Goal: Task Accomplishment & Management: Complete application form

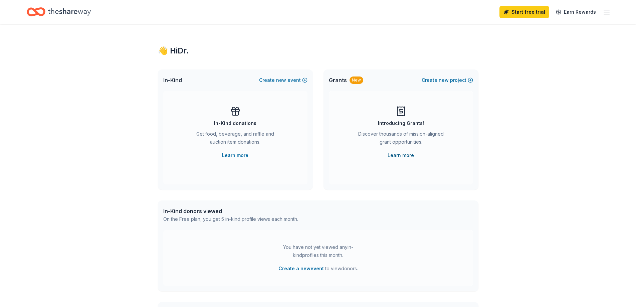
click at [399, 157] on link "Learn more" at bounding box center [401, 155] width 26 height 8
click at [405, 156] on link "Learn more" at bounding box center [401, 155] width 26 height 8
click at [64, 11] on icon "Home" at bounding box center [69, 12] width 43 height 14
click at [69, 10] on icon "Home" at bounding box center [69, 11] width 43 height 7
click at [56, 13] on icon "Home" at bounding box center [69, 12] width 43 height 14
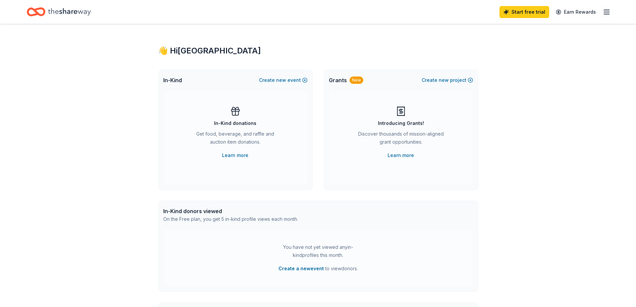
click at [37, 10] on icon "Home" at bounding box center [36, 12] width 19 height 16
click at [277, 80] on button "Create new event" at bounding box center [283, 80] width 48 height 8
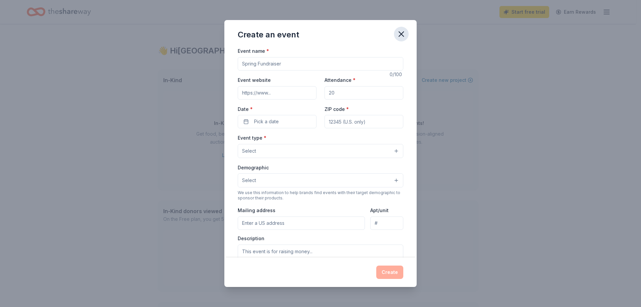
click at [399, 35] on icon "button" at bounding box center [401, 33] width 9 height 9
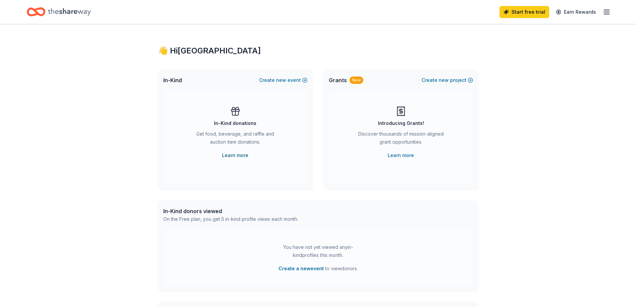
click at [241, 154] on link "Learn more" at bounding box center [235, 155] width 26 height 8
click at [291, 78] on button "Create new event" at bounding box center [283, 80] width 48 height 8
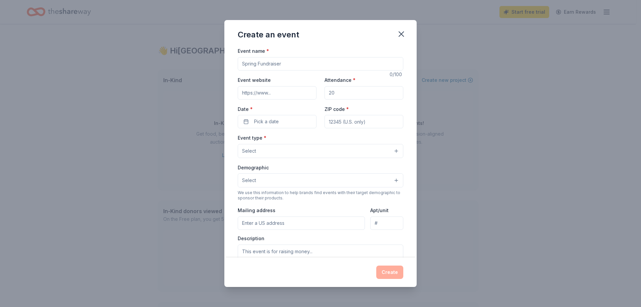
click at [290, 66] on input "Event name *" at bounding box center [321, 63] width 166 height 13
click at [283, 147] on button "Select" at bounding box center [321, 151] width 166 height 14
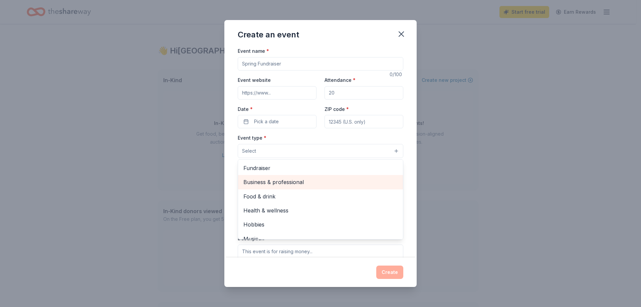
click at [289, 180] on span "Business & professional" at bounding box center [320, 182] width 154 height 9
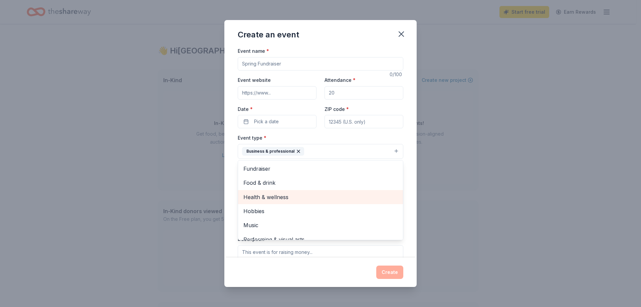
click at [287, 196] on span "Health & wellness" at bounding box center [320, 197] width 154 height 9
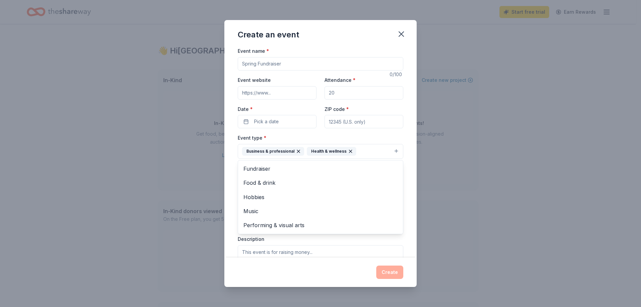
click at [231, 167] on div "Event name * 0 /100 Event website Attendance * Date * Pick a date ZIP code * Ev…" at bounding box center [320, 152] width 192 height 210
click at [268, 179] on button "Select" at bounding box center [321, 181] width 166 height 14
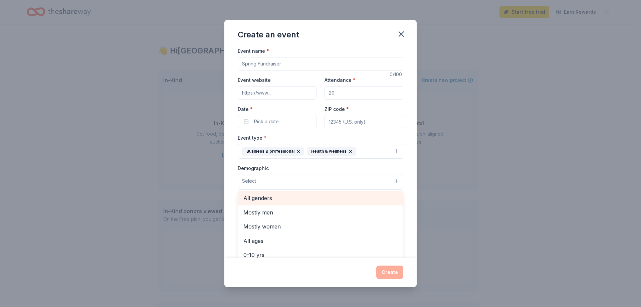
click at [270, 197] on span "All genders" at bounding box center [320, 198] width 154 height 9
click at [210, 195] on div "Create an event Event name * 0 /100 Event website Attendance * Date * Pick a da…" at bounding box center [320, 153] width 641 height 307
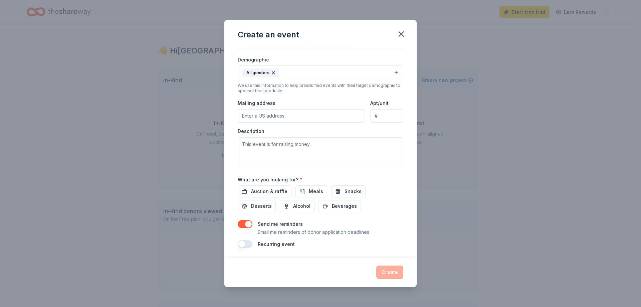
scroll to position [110, 0]
click at [280, 191] on span "Auction & raffle" at bounding box center [269, 190] width 36 height 8
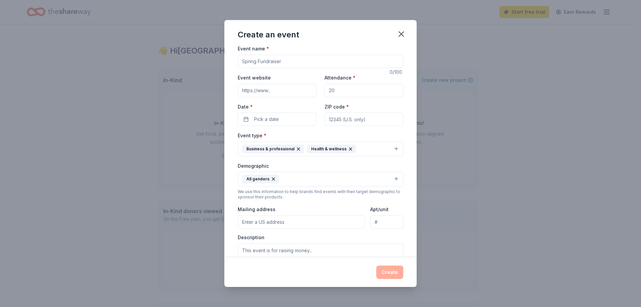
scroll to position [0, 0]
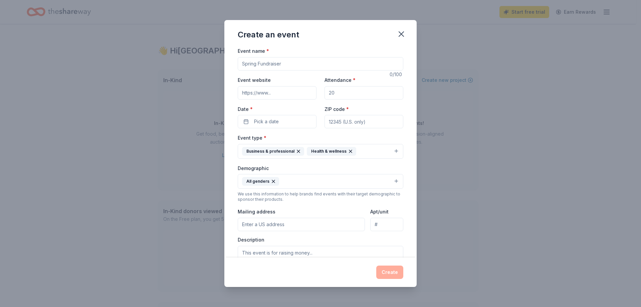
click at [281, 64] on input "Event name *" at bounding box center [321, 63] width 166 height 13
click at [279, 95] on input "Event website" at bounding box center [277, 92] width 79 height 13
click at [346, 96] on input "Attendance *" at bounding box center [363, 92] width 79 height 13
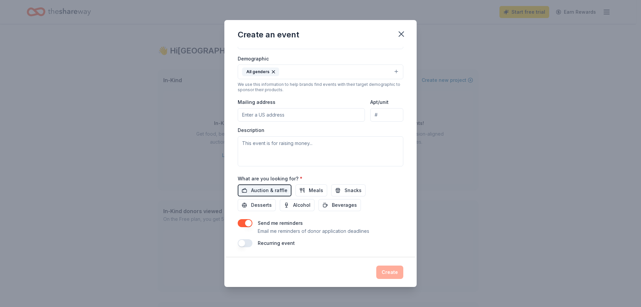
scroll to position [110, 0]
click at [339, 190] on button "Snacks" at bounding box center [348, 190] width 34 height 12
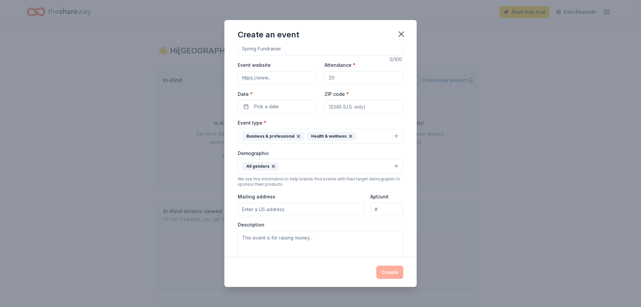
scroll to position [0, 0]
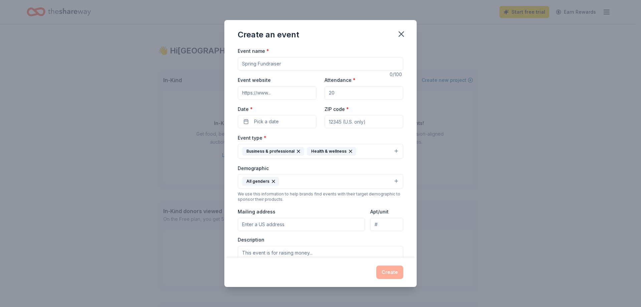
click at [267, 54] on div "Event name *" at bounding box center [321, 59] width 166 height 24
click at [267, 60] on input "Event name *" at bounding box center [321, 63] width 166 height 13
type input "Learn About Chiropractic"
click at [274, 90] on input "Event website" at bounding box center [277, 92] width 79 height 13
type input "www.chirofactory.com"
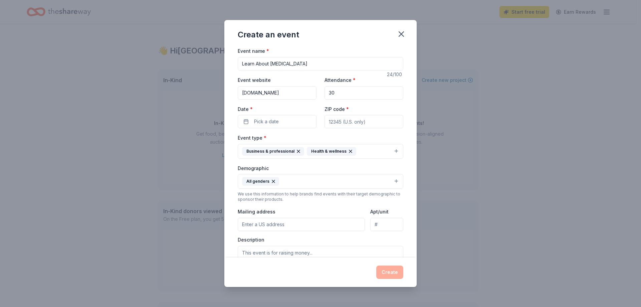
type input "30"
click at [374, 124] on input "ZIP code *" at bounding box center [363, 121] width 79 height 13
type input "76063"
click at [253, 123] on button "Pick a date" at bounding box center [277, 121] width 79 height 13
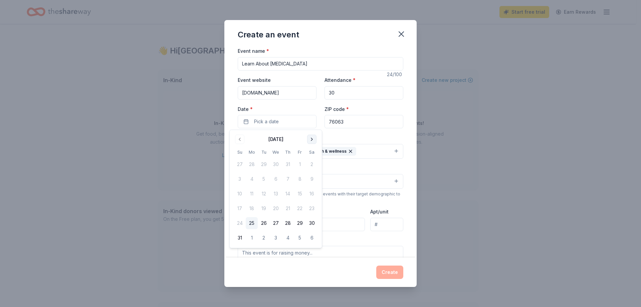
click at [313, 139] on button "Go to next month" at bounding box center [311, 139] width 9 height 9
click at [314, 165] on button "6" at bounding box center [312, 164] width 12 height 12
click at [343, 135] on div "Event type * Business & professional Health & wellness" at bounding box center [321, 146] width 166 height 25
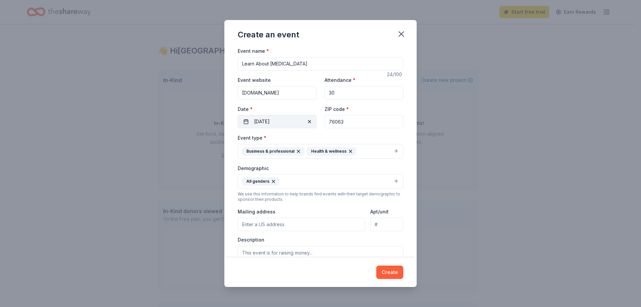
click at [283, 120] on button "09/06/2025" at bounding box center [277, 121] width 79 height 13
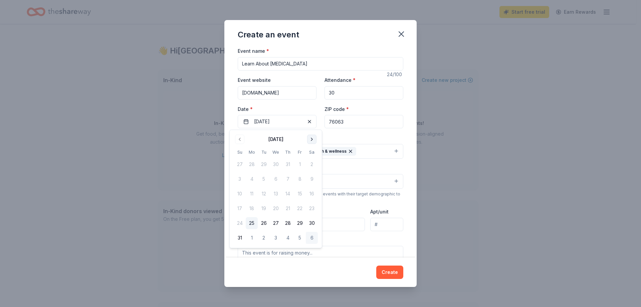
click at [308, 140] on button "Go to next month" at bounding box center [311, 139] width 9 height 9
click at [309, 138] on button "Go to next month" at bounding box center [311, 139] width 9 height 9
click at [310, 176] on button "11" at bounding box center [312, 179] width 12 height 12
click at [343, 132] on div "Event name * Learn About Chiropractic 24 /100 Event website www.chirofactory.co…" at bounding box center [321, 202] width 166 height 310
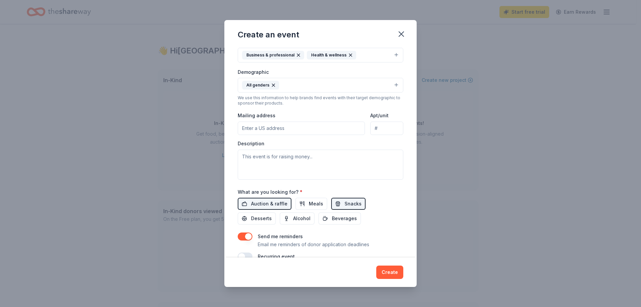
scroll to position [100, 0]
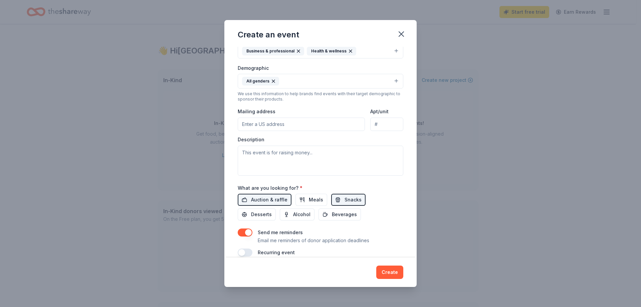
click at [267, 122] on input "Mailing address" at bounding box center [301, 123] width 127 height 13
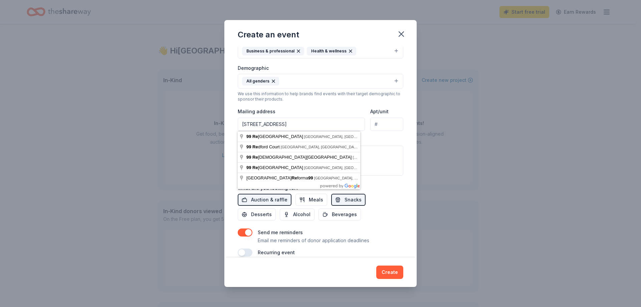
type input "99 Regency Parkway, Mansfield, TX, 76063"
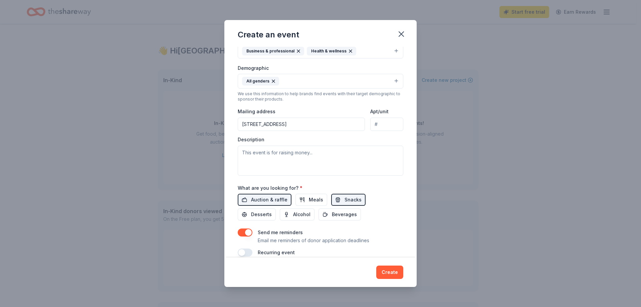
click at [390, 122] on input "Apt/unit" at bounding box center [386, 123] width 33 height 13
type input "109"
click at [322, 148] on textarea at bounding box center [321, 161] width 166 height 30
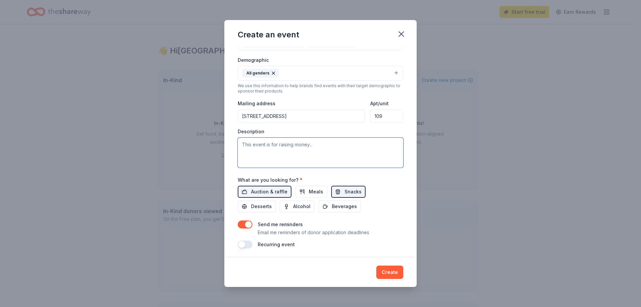
scroll to position [110, 0]
click at [248, 239] on button "button" at bounding box center [245, 243] width 15 height 8
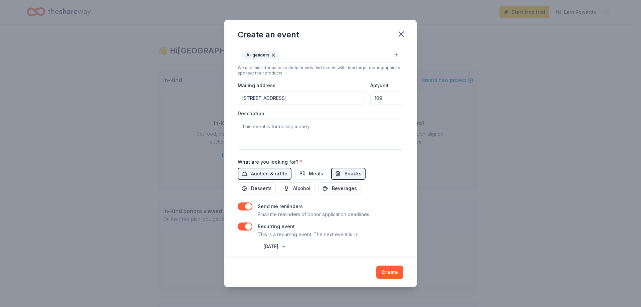
scroll to position [134, 0]
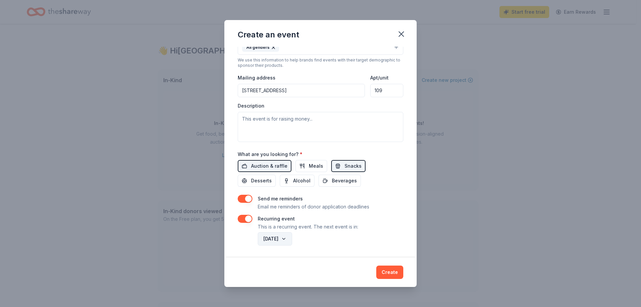
click at [286, 237] on button "October 2026" at bounding box center [275, 238] width 34 height 13
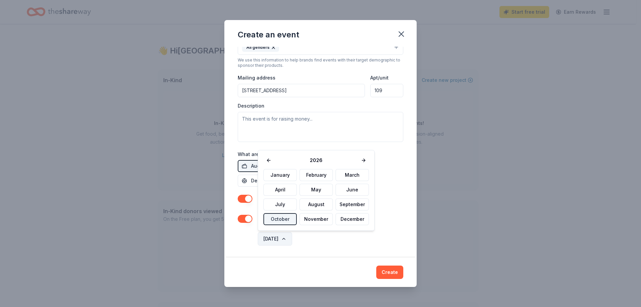
click at [286, 237] on button "October 2026" at bounding box center [275, 238] width 34 height 13
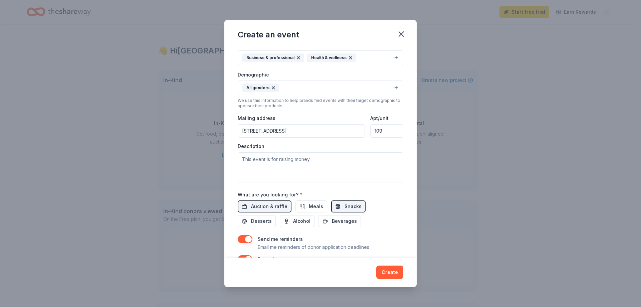
scroll to position [34, 0]
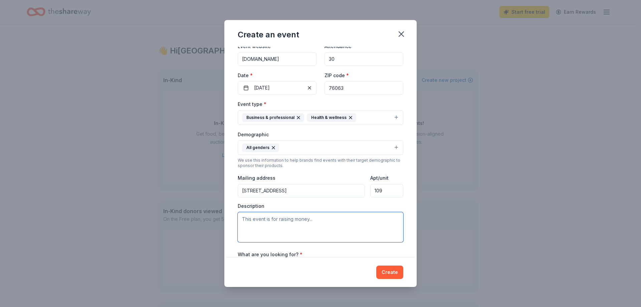
click at [285, 217] on textarea at bounding box center [321, 227] width 166 height 30
click at [274, 223] on textarea at bounding box center [321, 227] width 166 height 30
paste textarea "Chiro Factory is seeking in-kind donations to support our mission of teaching t…"
click at [267, 223] on textarea at bounding box center [321, 227] width 166 height 30
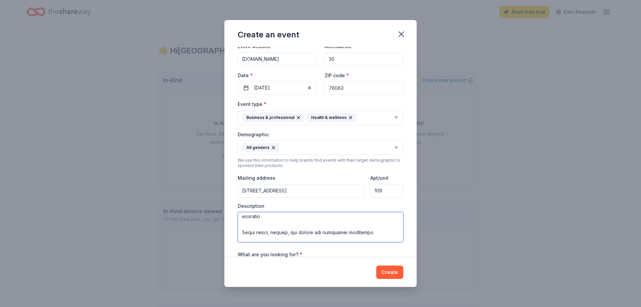
click at [268, 234] on textarea at bounding box center [321, 227] width 166 height 30
click at [245, 238] on textarea at bounding box center [321, 227] width 166 height 30
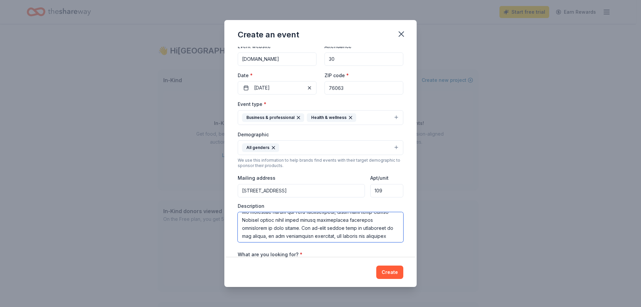
scroll to position [167, 0]
drag, startPoint x: 243, startPoint y: 221, endPoint x: 272, endPoint y: 221, distance: 29.4
click at [272, 221] on textarea at bounding box center [321, 227] width 166 height 30
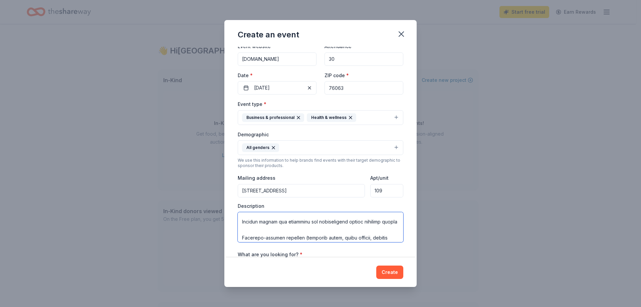
click at [253, 229] on textarea at bounding box center [321, 227] width 166 height 30
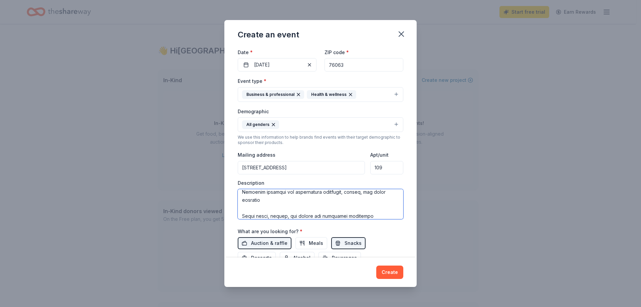
scroll to position [67, 0]
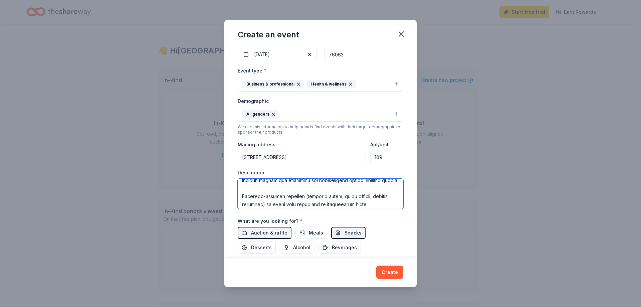
click at [249, 184] on textarea at bounding box center [321, 194] width 166 height 30
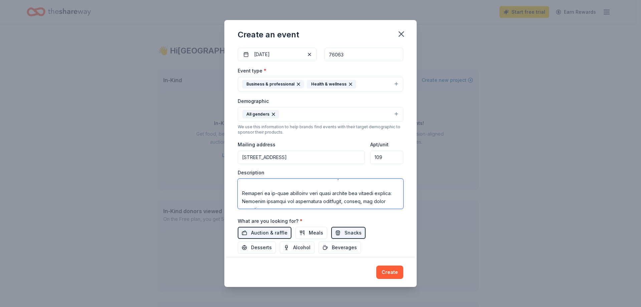
scroll to position [52, 0]
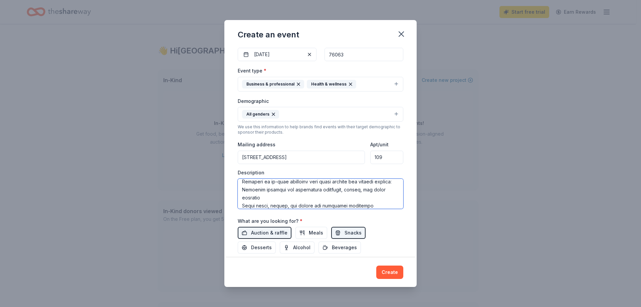
click at [241, 204] on textarea at bounding box center [321, 194] width 166 height 30
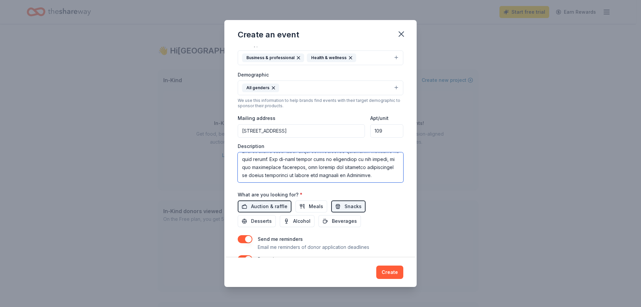
scroll to position [134, 0]
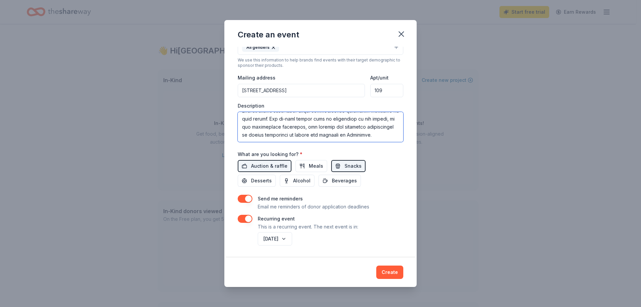
drag, startPoint x: 242, startPoint y: 183, endPoint x: 294, endPoint y: 135, distance: 71.6
click at [294, 135] on textarea at bounding box center [321, 127] width 166 height 30
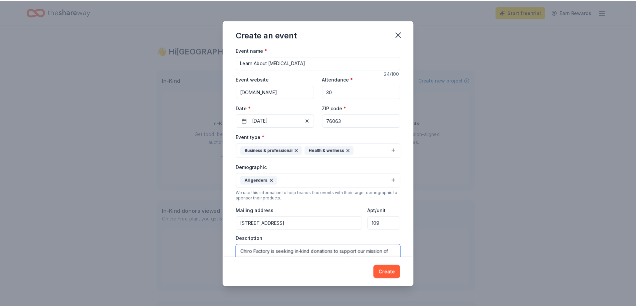
scroll to position [0, 0]
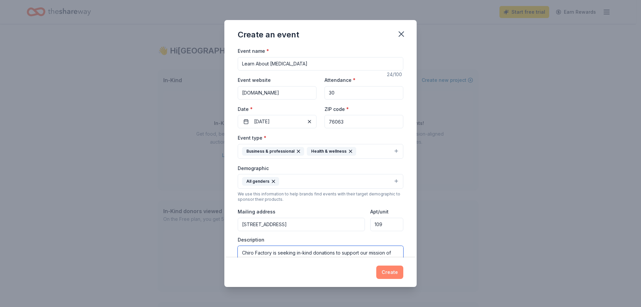
type textarea "Chiro Factory is seeking in-kind donations to support our mission of teaching t…"
click at [400, 270] on button "Create" at bounding box center [389, 271] width 27 height 13
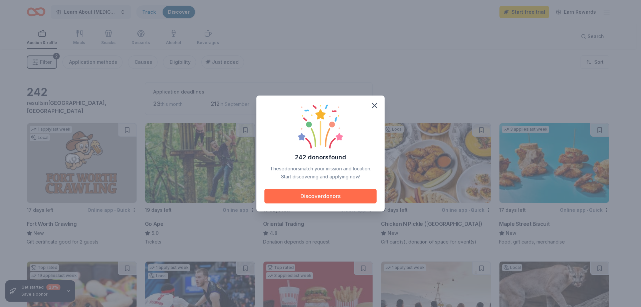
click at [317, 196] on button "Discover donors" at bounding box center [320, 196] width 112 height 15
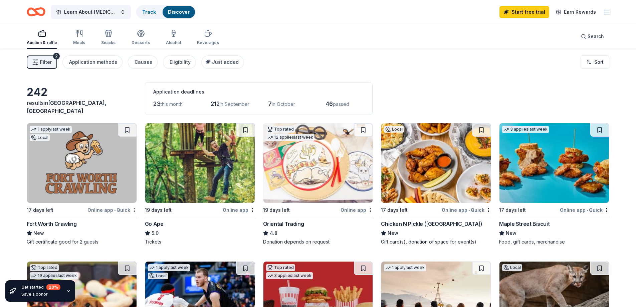
click at [440, 182] on img at bounding box center [435, 162] width 109 height 79
click at [89, 60] on div "Application methods" at bounding box center [93, 62] width 48 height 8
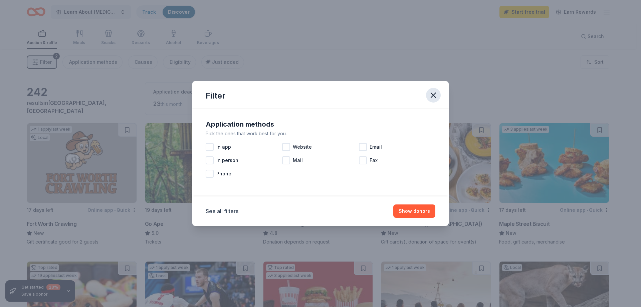
click at [434, 97] on icon "button" at bounding box center [433, 94] width 9 height 9
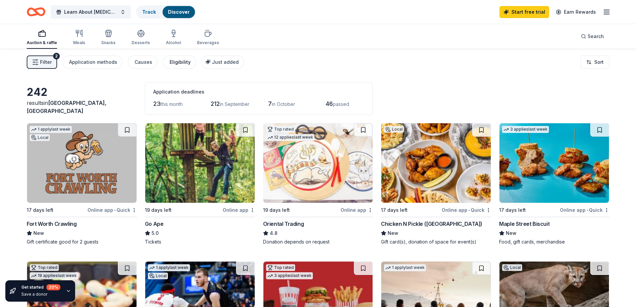
click at [170, 64] on div "Eligibility" at bounding box center [180, 62] width 21 height 8
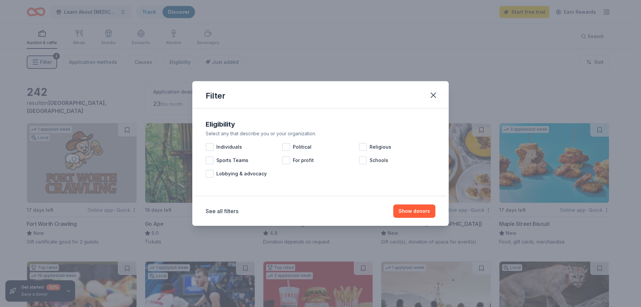
click at [435, 83] on div "Filter" at bounding box center [320, 94] width 256 height 27
click at [430, 85] on div "Filter" at bounding box center [320, 94] width 256 height 27
click at [432, 93] on icon "button" at bounding box center [433, 94] width 9 height 9
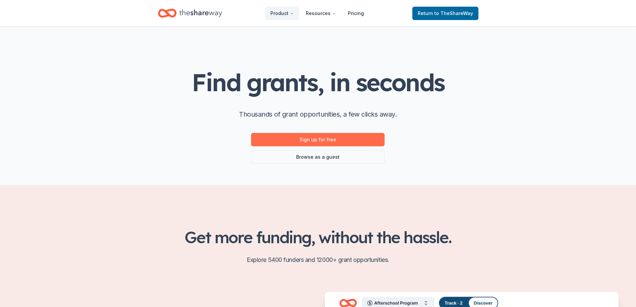
click at [347, 135] on link "Sign up for free" at bounding box center [318, 139] width 134 height 13
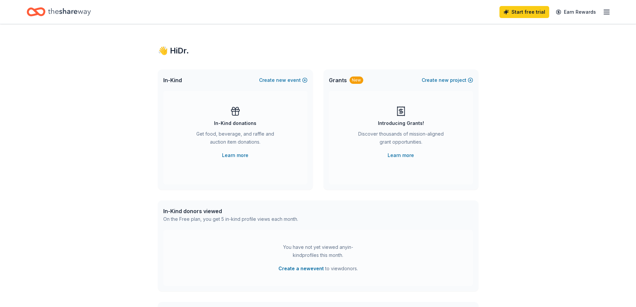
click at [610, 10] on icon "button" at bounding box center [606, 12] width 8 height 8
click at [531, 51] on link "Account" at bounding box center [526, 51] width 21 height 7
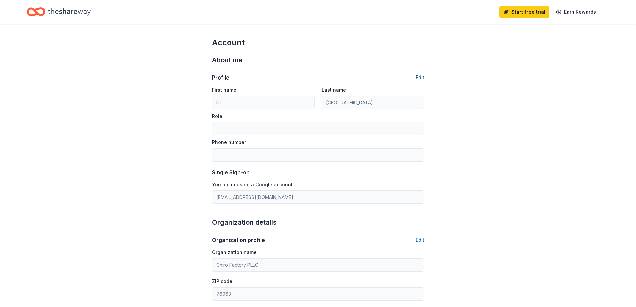
click at [418, 75] on button "Edit" at bounding box center [420, 77] width 9 height 8
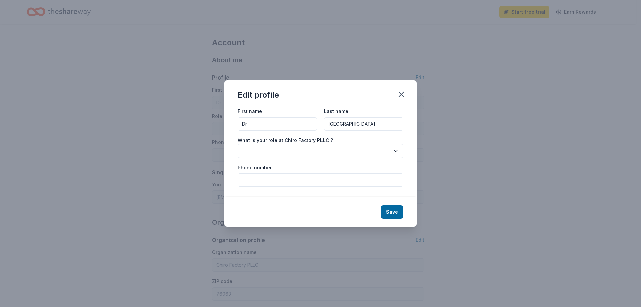
drag, startPoint x: 259, startPoint y: 125, endPoint x: 205, endPoint y: 127, distance: 54.4
click at [206, 128] on div "Edit profile First name Dr. Last name India What is your role at Chiro Factory …" at bounding box center [320, 153] width 641 height 307
type input "India"
type input "Curley"
click at [313, 149] on button "button" at bounding box center [321, 151] width 166 height 14
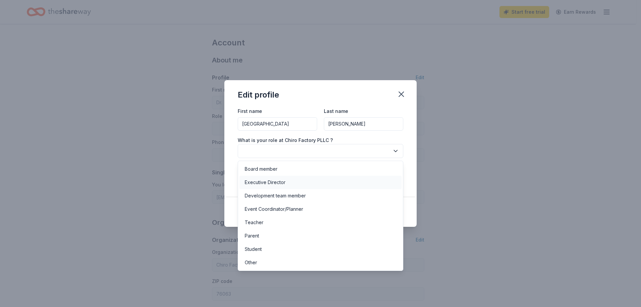
click at [289, 185] on div "Executive Director" at bounding box center [320, 182] width 162 height 13
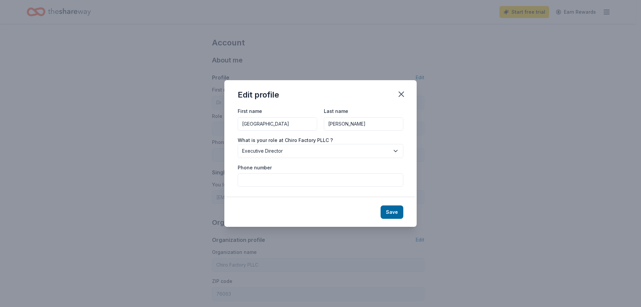
click at [290, 183] on input "Phone number" at bounding box center [321, 179] width 166 height 13
click at [405, 212] on div "Save" at bounding box center [320, 211] width 192 height 29
click at [400, 213] on button "Save" at bounding box center [392, 211] width 23 height 13
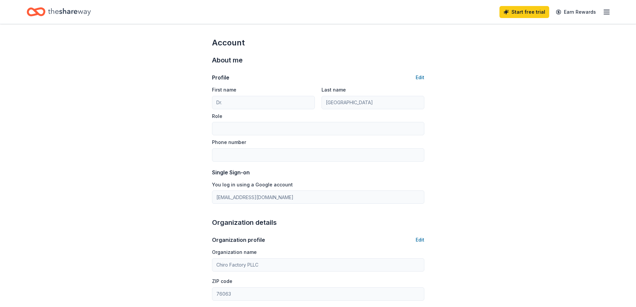
type input "India"
type input "Curley"
type input "Executive Director"
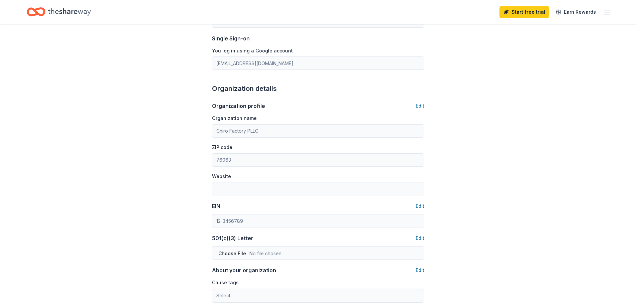
scroll to position [134, 0]
click at [422, 103] on button "Edit" at bounding box center [420, 106] width 9 height 8
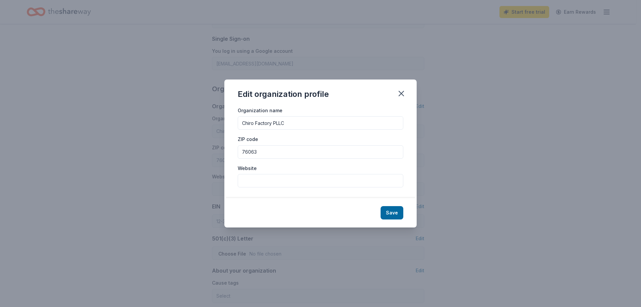
drag, startPoint x: 256, startPoint y: 176, endPoint x: 261, endPoint y: 177, distance: 5.0
click at [256, 177] on input "Website" at bounding box center [321, 180] width 166 height 13
type input "www.chirofactory.com"
click at [399, 217] on button "Save" at bounding box center [392, 212] width 23 height 13
type input "www.chirofactory.com"
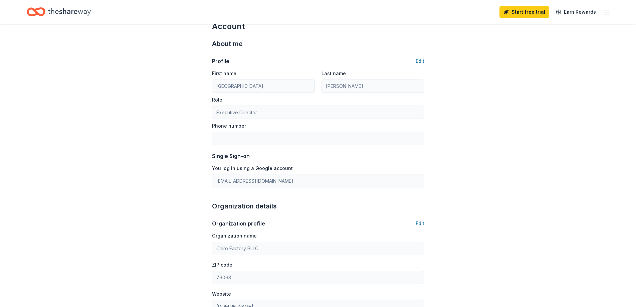
scroll to position [0, 0]
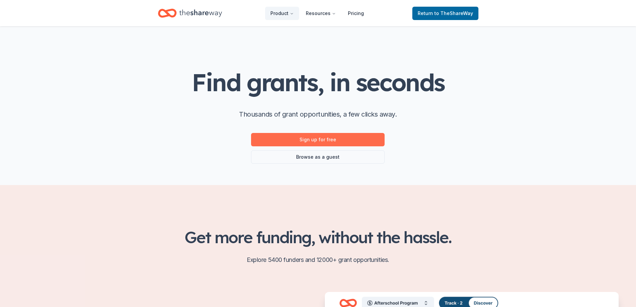
click at [375, 137] on link "Sign up for free" at bounding box center [318, 139] width 134 height 13
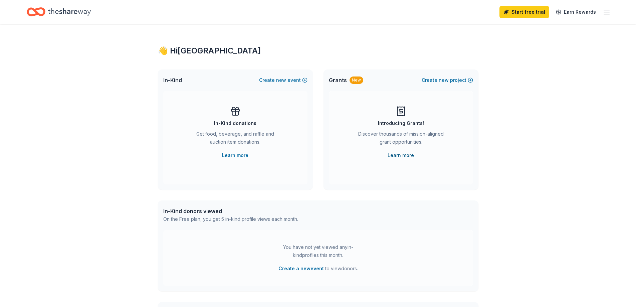
click at [410, 154] on link "Learn more" at bounding box center [401, 155] width 26 height 8
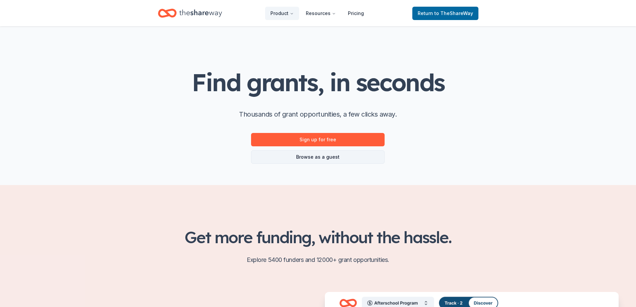
click at [338, 159] on link "Browse as a guest" at bounding box center [318, 156] width 134 height 13
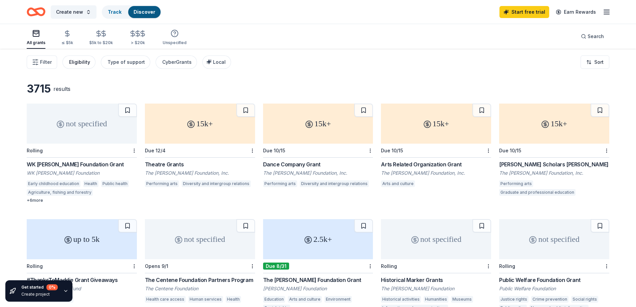
click at [80, 59] on div "Eligibility" at bounding box center [79, 62] width 21 height 8
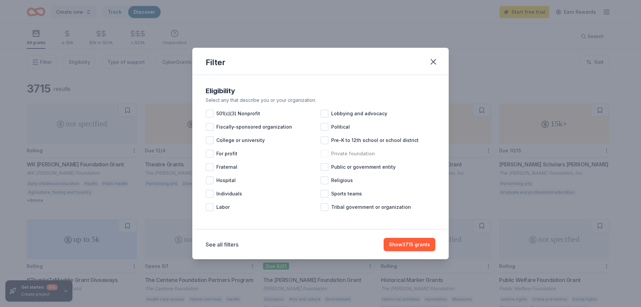
click at [370, 152] on span "Private foundation" at bounding box center [353, 154] width 44 height 8
click at [365, 169] on span "Public or government entity" at bounding box center [363, 167] width 64 height 8
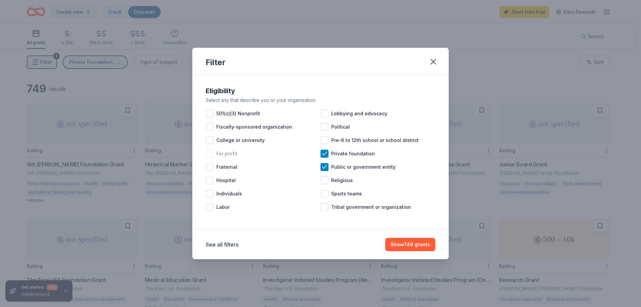
click at [226, 156] on span "For profit" at bounding box center [226, 154] width 21 height 8
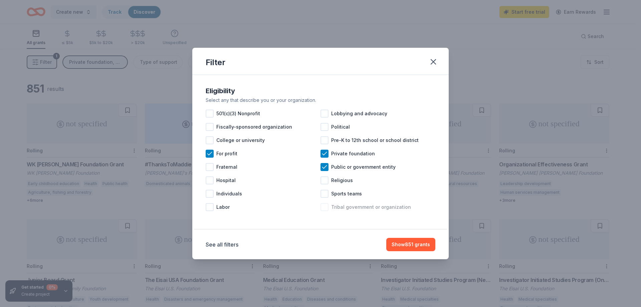
click at [356, 204] on span "Tribal government or organization" at bounding box center [371, 207] width 80 height 8
click at [257, 195] on div "Individuals" at bounding box center [263, 193] width 115 height 13
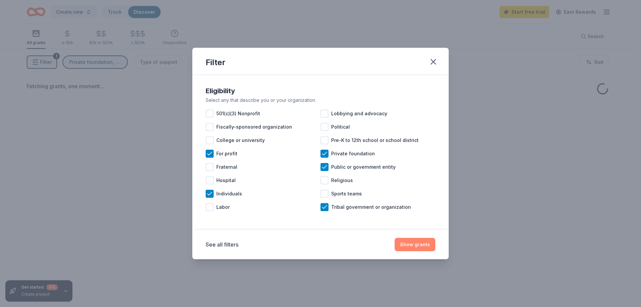
click at [423, 242] on button "Show grants" at bounding box center [415, 244] width 41 height 13
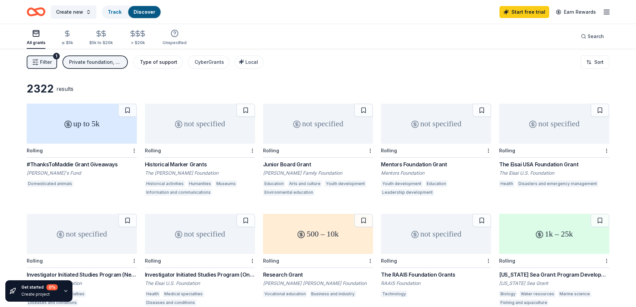
click at [168, 60] on div "Type of support" at bounding box center [158, 62] width 37 height 8
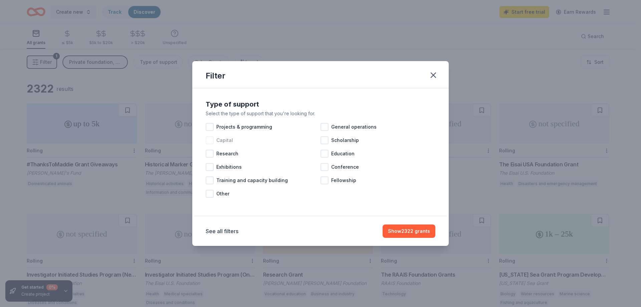
click at [228, 144] on span "Capital" at bounding box center [224, 140] width 17 height 8
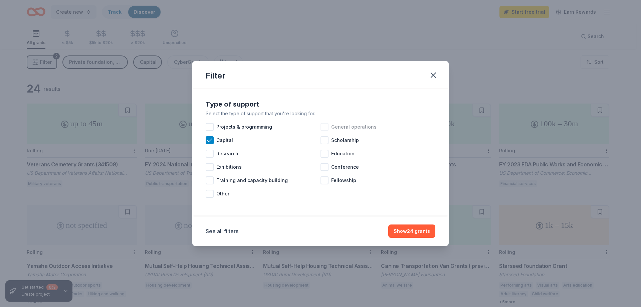
click at [354, 127] on span "General operations" at bounding box center [353, 127] width 45 height 8
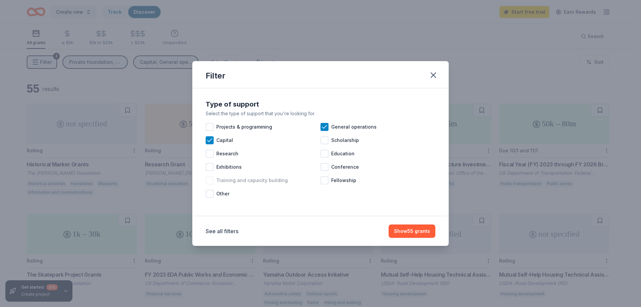
click at [264, 179] on span "Training and capacity building" at bounding box center [251, 180] width 71 height 8
click at [352, 181] on span "Fellowship" at bounding box center [343, 180] width 25 height 8
click at [351, 153] on span "Education" at bounding box center [342, 154] width 23 height 8
click at [413, 228] on button "Show 727 grants" at bounding box center [411, 230] width 50 height 13
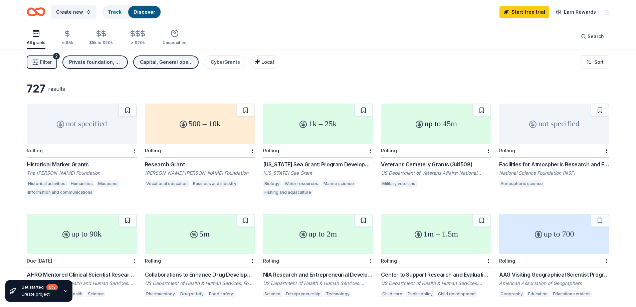
click at [258, 63] on icon "button" at bounding box center [257, 61] width 5 height 5
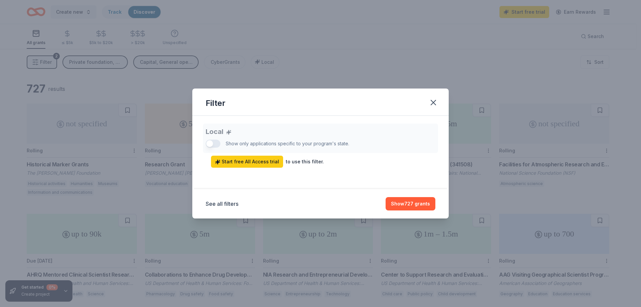
click at [217, 144] on div "Local Show only applications specific to your program's state. Start free All A…" at bounding box center [321, 146] width 230 height 44
click at [232, 206] on button "See all filters" at bounding box center [222, 204] width 33 height 8
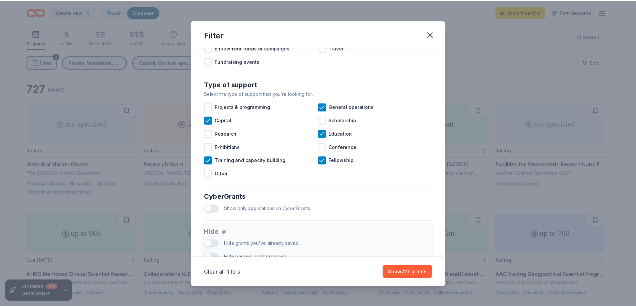
scroll to position [130, 0]
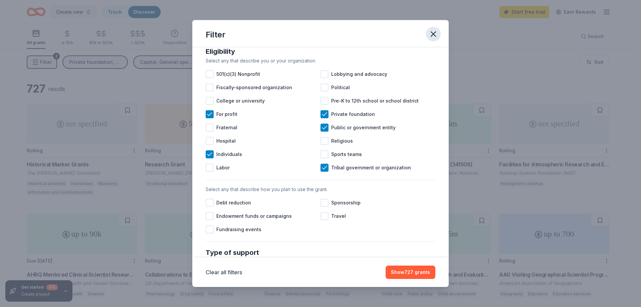
click at [431, 34] on icon "button" at bounding box center [433, 33] width 9 height 9
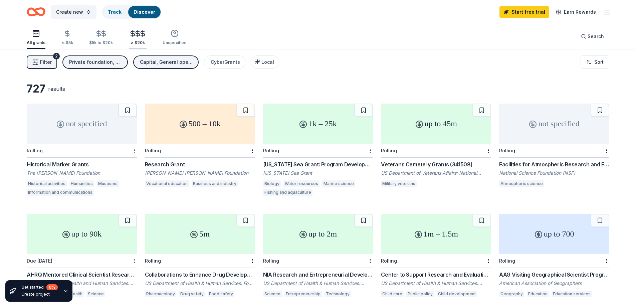
drag, startPoint x: 141, startPoint y: 33, endPoint x: 141, endPoint y: 41, distance: 7.7
click at [143, 33] on line "button" at bounding box center [143, 33] width 0 height 6
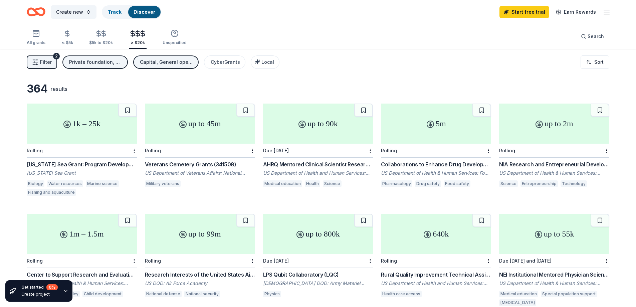
click at [208, 134] on div "up to 45m" at bounding box center [200, 123] width 110 height 40
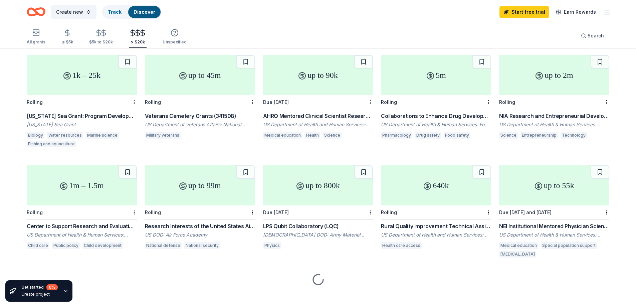
scroll to position [54, 0]
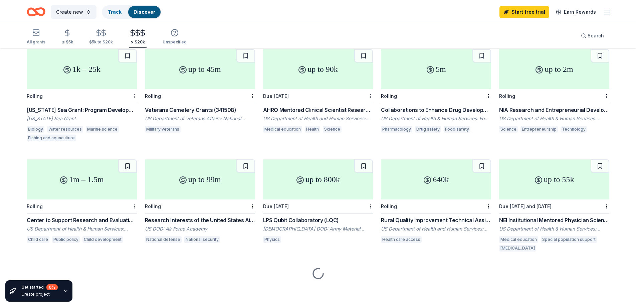
click at [298, 79] on div "up to 90k" at bounding box center [318, 69] width 110 height 40
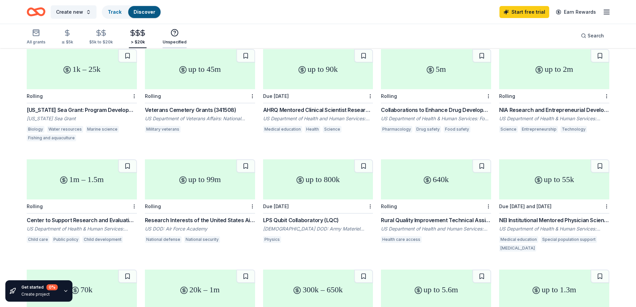
click at [170, 38] on div "Unspecified" at bounding box center [175, 37] width 24 height 16
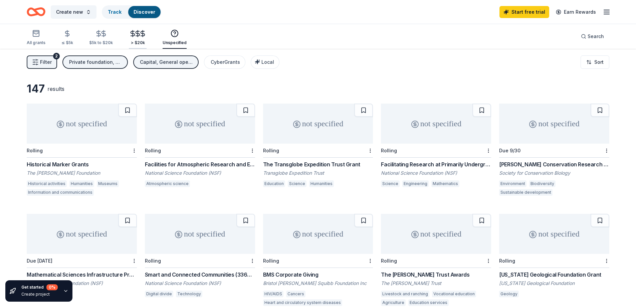
click at [136, 36] on icon "button" at bounding box center [138, 33] width 4 height 4
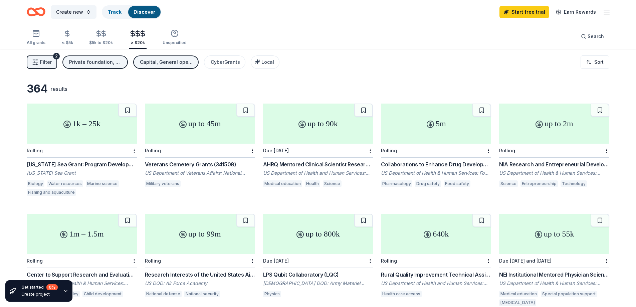
click at [49, 63] on span "Filter" at bounding box center [46, 62] width 12 height 8
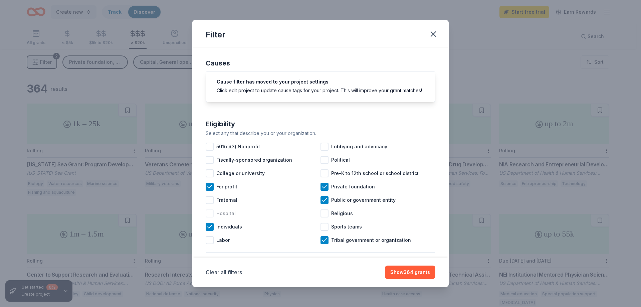
click at [234, 217] on span "Hospital" at bounding box center [225, 213] width 19 height 8
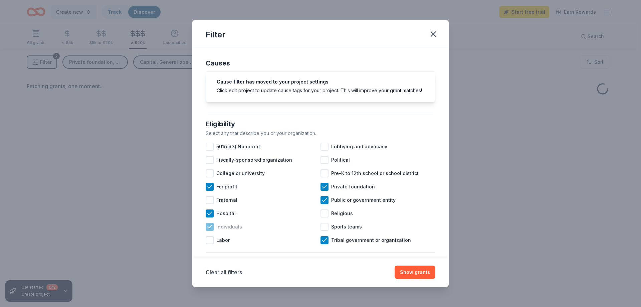
click at [233, 231] on span "Individuals" at bounding box center [229, 227] width 26 height 8
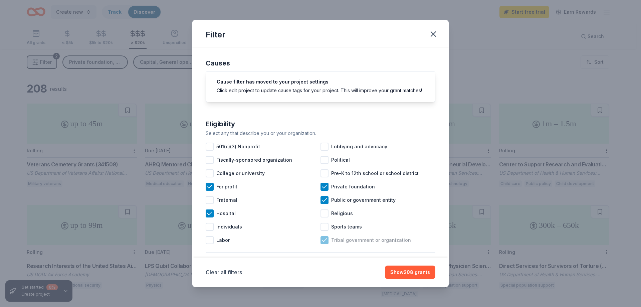
click at [337, 244] on span "Tribal government or organization" at bounding box center [371, 240] width 80 height 8
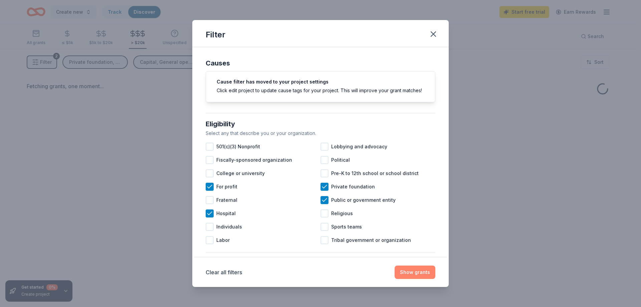
click at [422, 274] on button "Show grants" at bounding box center [415, 271] width 41 height 13
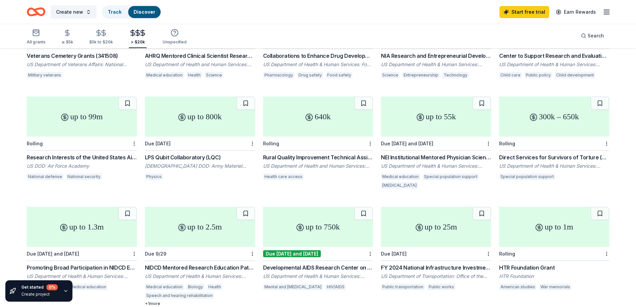
scroll to position [200, 0]
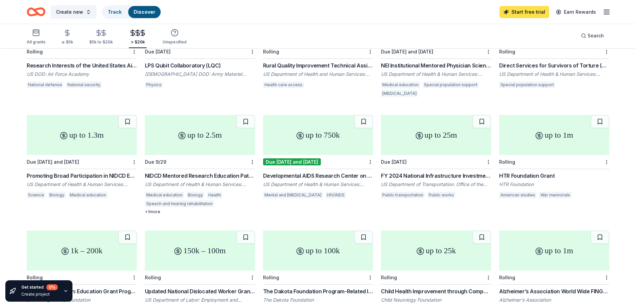
click at [526, 13] on link "Start free trial" at bounding box center [524, 12] width 50 height 12
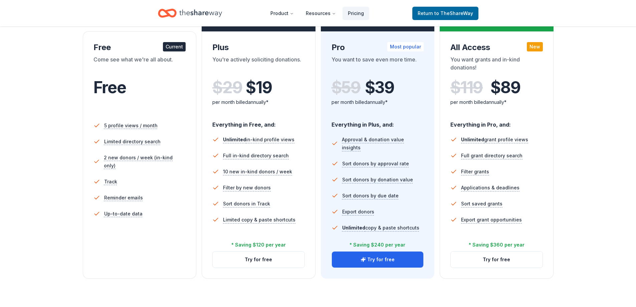
scroll to position [100, 0]
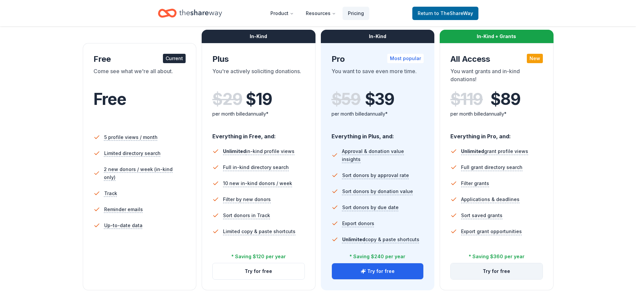
click at [491, 268] on button "Try for free" at bounding box center [497, 271] width 92 height 16
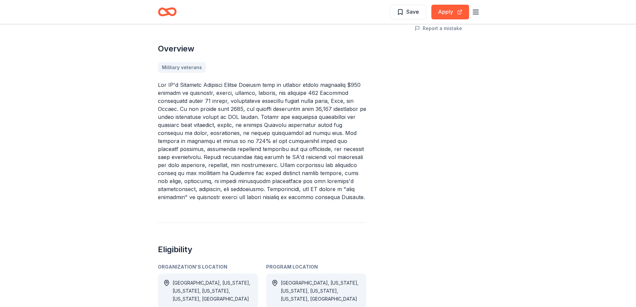
scroll to position [167, 0]
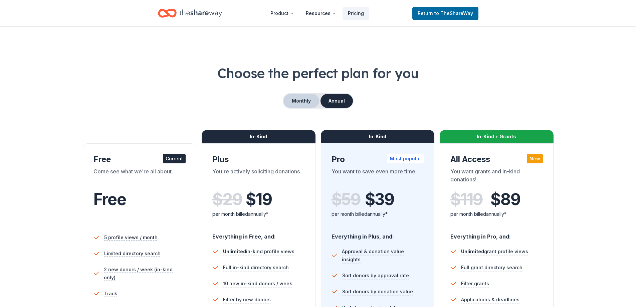
click at [300, 104] on button "Monthly" at bounding box center [301, 101] width 36 height 14
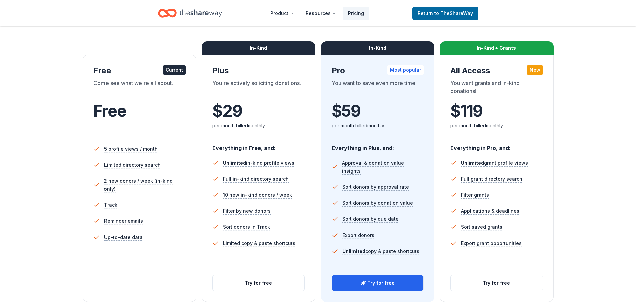
scroll to position [100, 0]
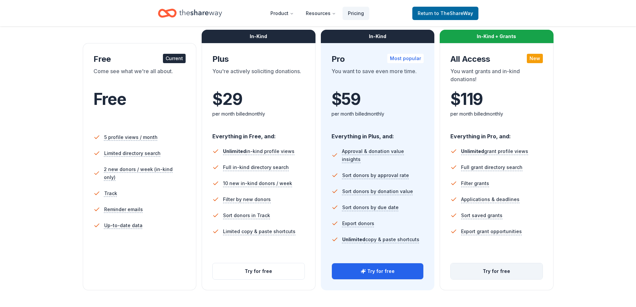
click at [472, 279] on button "Try for free" at bounding box center [497, 271] width 92 height 16
click at [476, 272] on button "Try for free" at bounding box center [497, 271] width 92 height 16
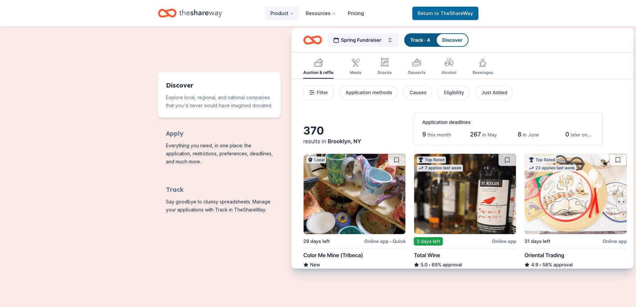
scroll to position [300, 0]
click at [333, 144] on img "Features for running your books" at bounding box center [462, 148] width 342 height 241
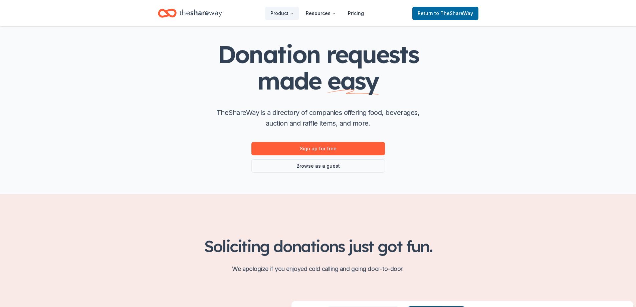
scroll to position [0, 0]
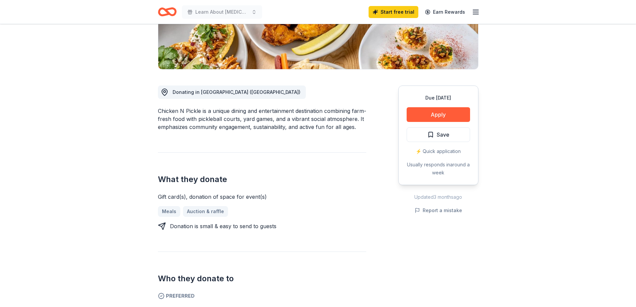
scroll to position [33, 0]
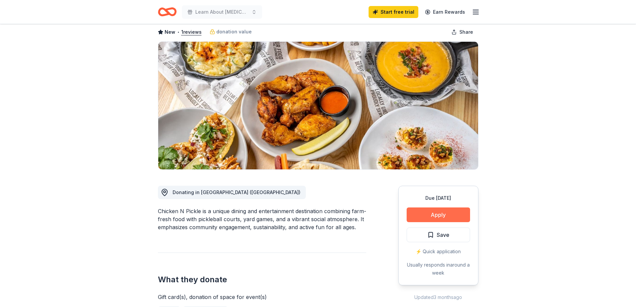
click at [426, 214] on button "Apply" at bounding box center [438, 214] width 63 height 15
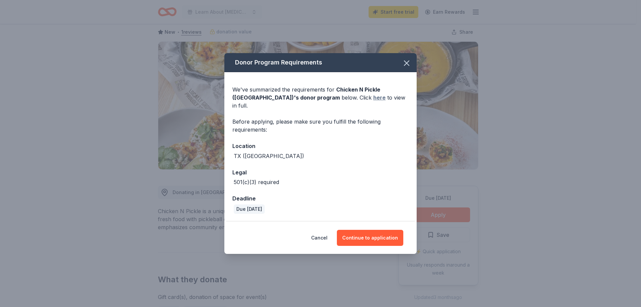
click at [373, 101] on link "here" at bounding box center [379, 97] width 12 height 8
click at [384, 232] on button "Continue to application" at bounding box center [370, 238] width 66 height 16
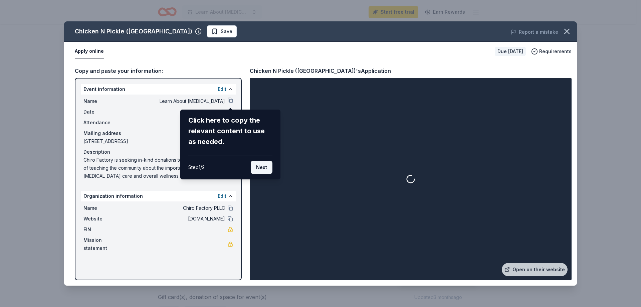
click at [266, 171] on button "Next" at bounding box center [262, 167] width 22 height 13
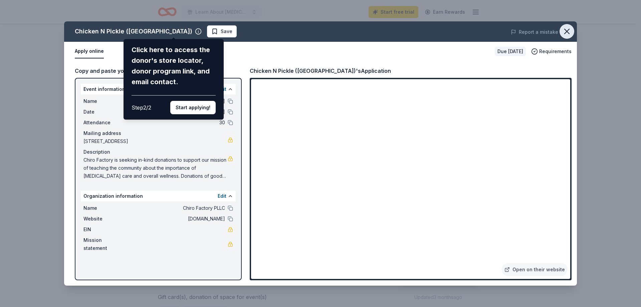
click at [565, 33] on icon "button" at bounding box center [566, 31] width 5 height 5
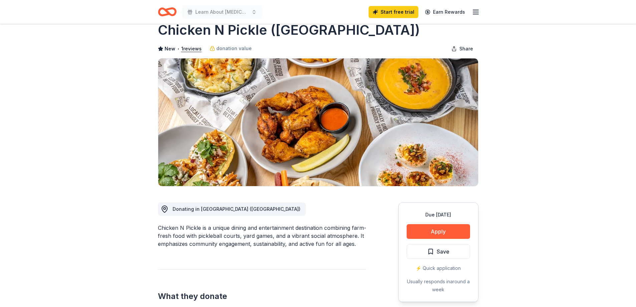
scroll to position [0, 0]
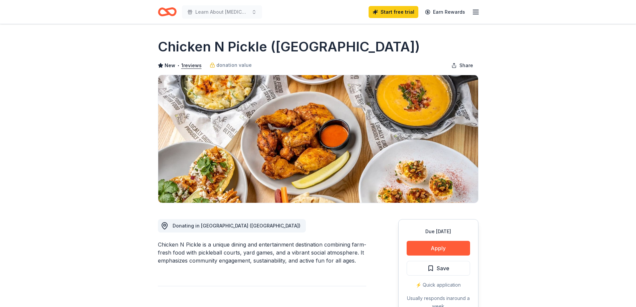
click at [172, 12] on icon "Home" at bounding box center [167, 12] width 19 height 16
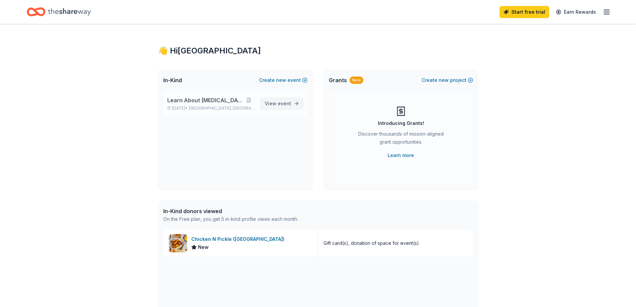
click at [275, 106] on span "View event" at bounding box center [278, 103] width 26 height 8
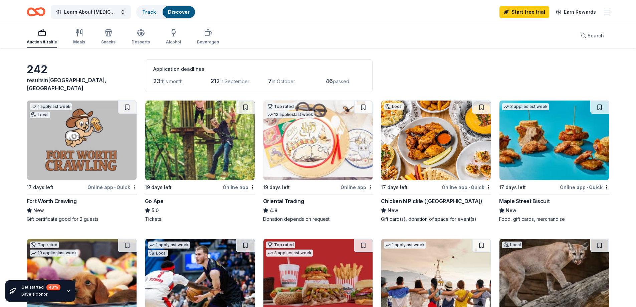
scroll to position [16, 0]
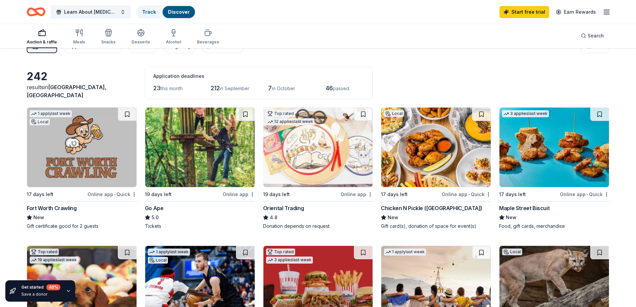
click at [31, 8] on icon "Home" at bounding box center [33, 11] width 10 height 7
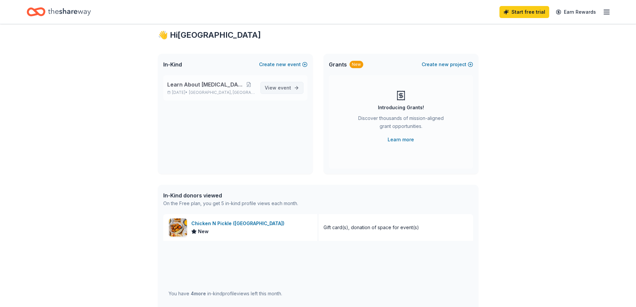
click at [274, 85] on span "View event" at bounding box center [278, 88] width 26 height 8
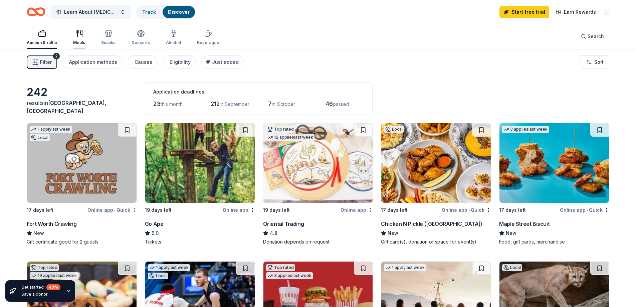
click at [84, 34] on div "button" at bounding box center [79, 33] width 12 height 8
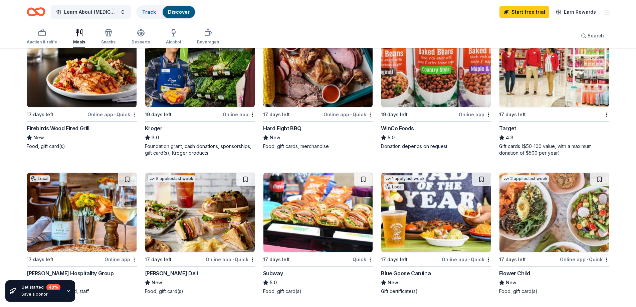
scroll to position [434, 0]
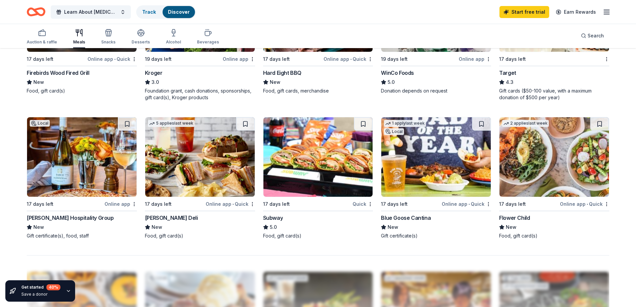
click at [211, 163] on img at bounding box center [199, 156] width 109 height 79
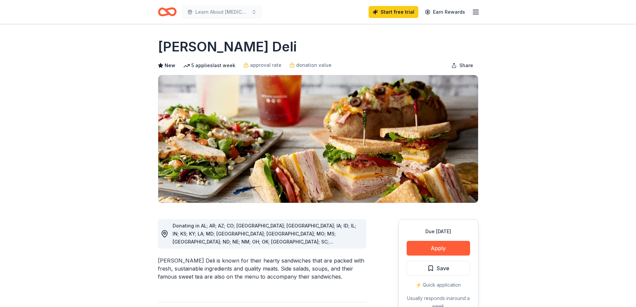
click at [170, 14] on icon "Home" at bounding box center [170, 11] width 10 height 7
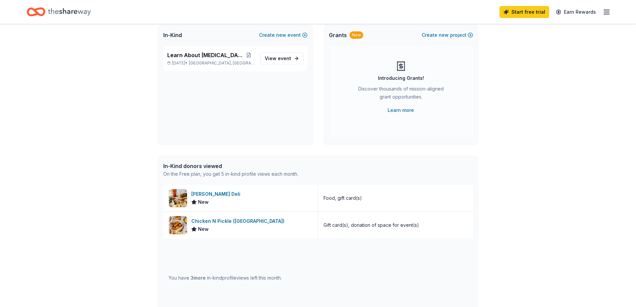
scroll to position [33, 0]
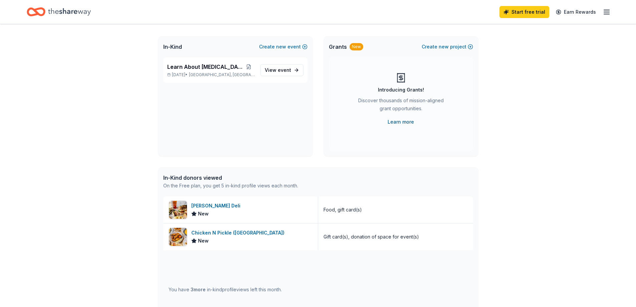
click at [398, 122] on link "Learn more" at bounding box center [401, 122] width 26 height 8
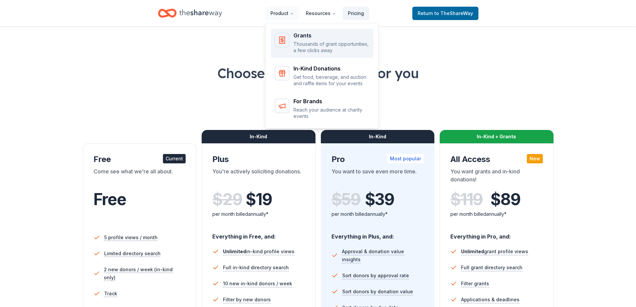
click at [312, 33] on div "Grants" at bounding box center [331, 35] width 76 height 5
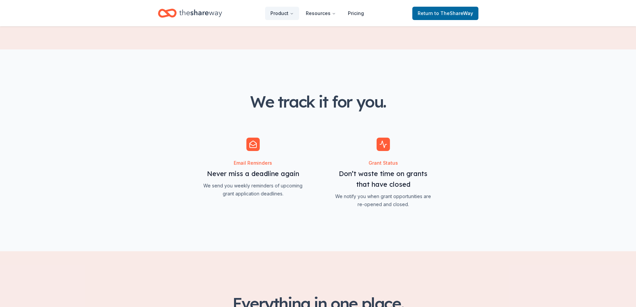
scroll to position [440, 0]
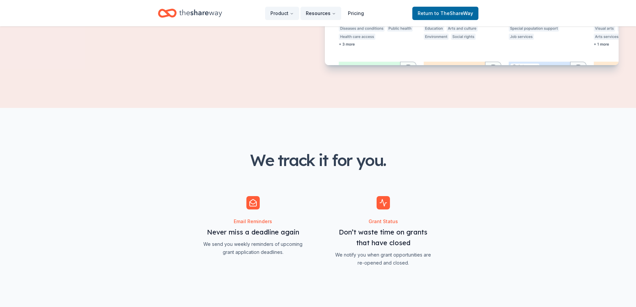
click at [315, 18] on button "Resources" at bounding box center [320, 13] width 41 height 13
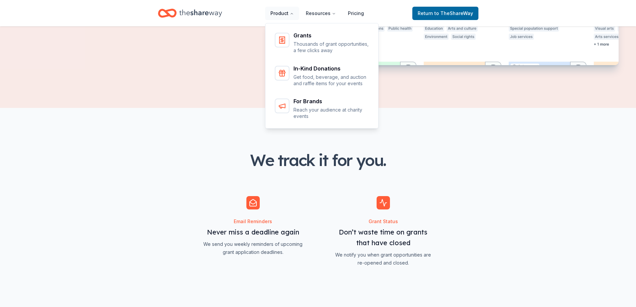
click at [292, 10] on button "Product" at bounding box center [282, 13] width 34 height 13
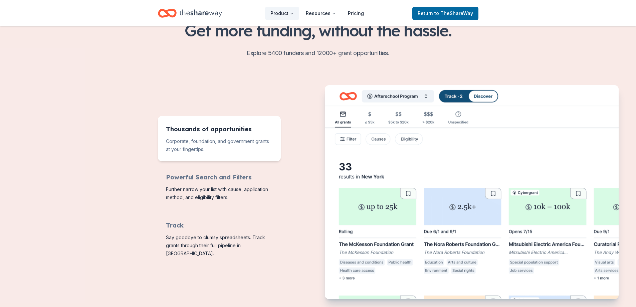
scroll to position [6, 0]
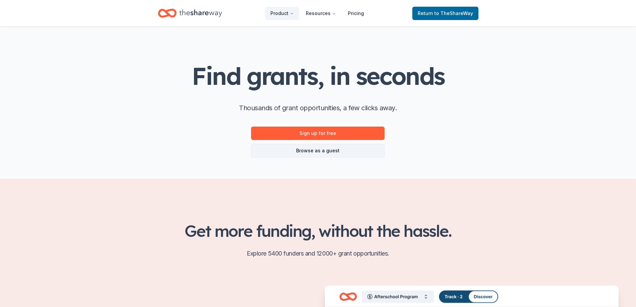
click at [318, 155] on link "Browse as a guest" at bounding box center [318, 150] width 134 height 13
click at [312, 150] on link "Browse as a guest" at bounding box center [318, 150] width 134 height 13
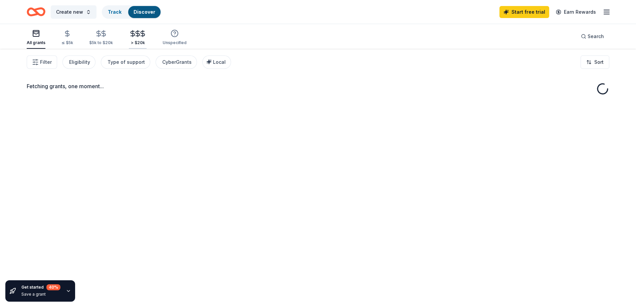
click at [130, 38] on div "> $20k" at bounding box center [138, 38] width 18 height 16
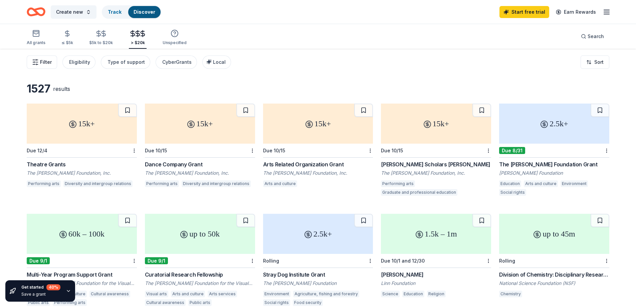
click at [50, 63] on span "Filter" at bounding box center [46, 62] width 12 height 8
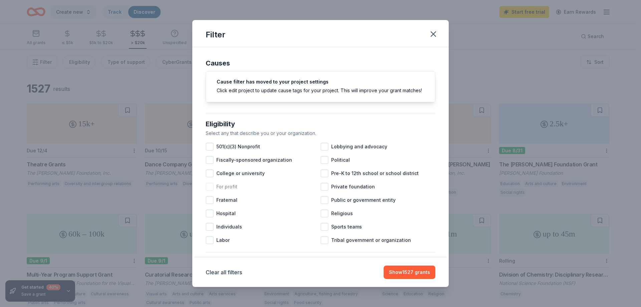
click at [238, 193] on div "For profit" at bounding box center [263, 186] width 115 height 13
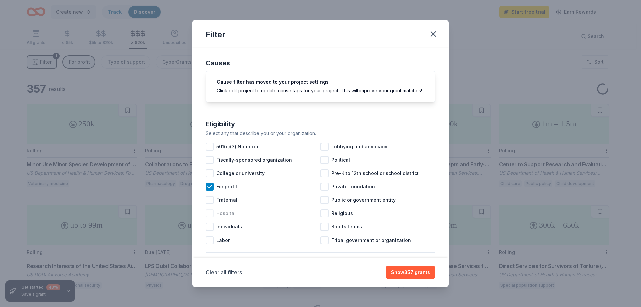
click at [234, 217] on span "Hospital" at bounding box center [225, 213] width 19 height 8
click at [352, 191] on span "Private foundation" at bounding box center [353, 187] width 44 height 8
click at [385, 204] on span "Public or government entity" at bounding box center [363, 200] width 64 height 8
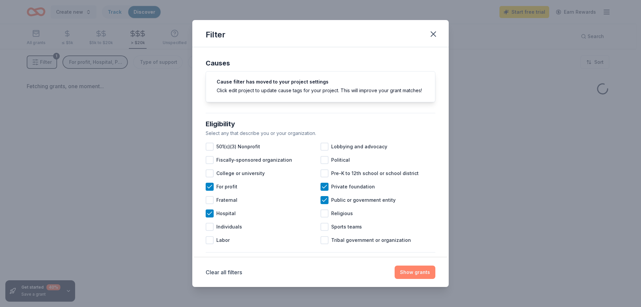
click at [422, 268] on button "Show grants" at bounding box center [415, 271] width 41 height 13
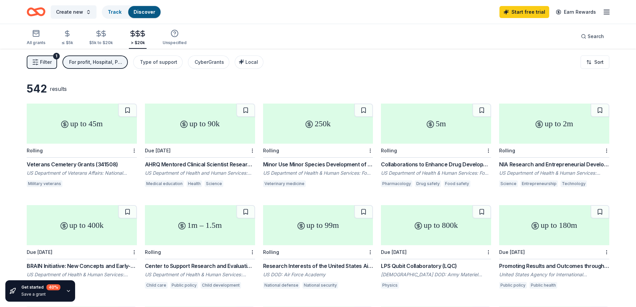
click at [109, 60] on div "For profit, Hospital, Private foundation, Public or government entity" at bounding box center [95, 62] width 53 height 8
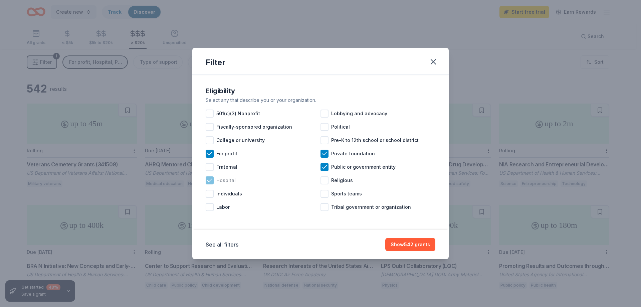
click at [223, 181] on span "Hospital" at bounding box center [225, 180] width 19 height 8
click at [423, 242] on button "Show 531 grants" at bounding box center [411, 244] width 49 height 13
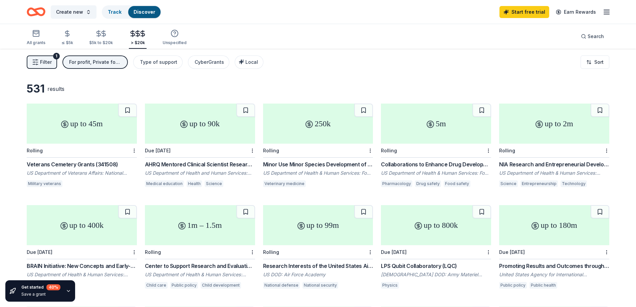
click at [100, 62] on div "For profit, Private foundation, Public or government entity" at bounding box center [95, 62] width 53 height 8
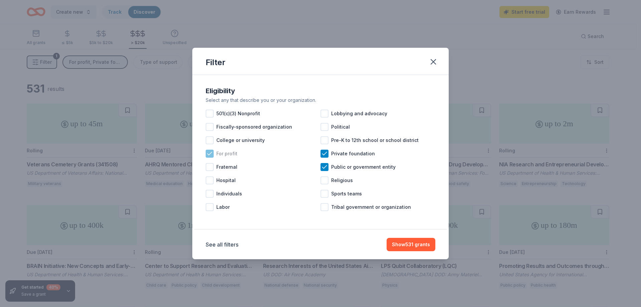
click at [217, 155] on span "For profit" at bounding box center [226, 154] width 21 height 8
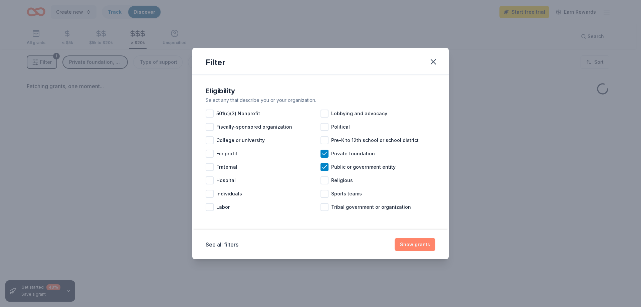
click at [421, 244] on button "Show grants" at bounding box center [415, 244] width 41 height 13
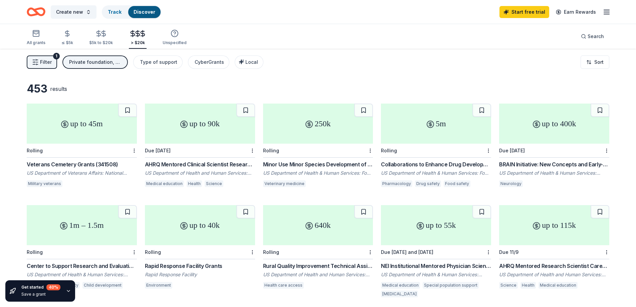
click at [563, 146] on div "Due 6/15/26" at bounding box center [554, 151] width 110 height 14
click at [556, 133] on div "up to 400k" at bounding box center [554, 123] width 110 height 40
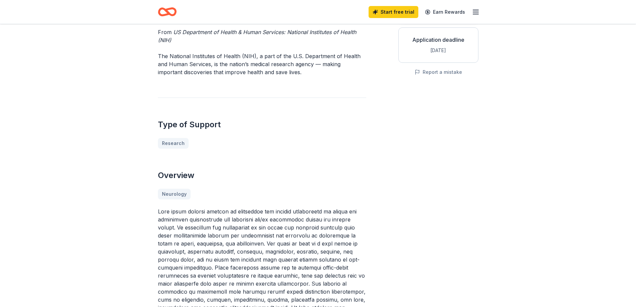
scroll to position [267, 0]
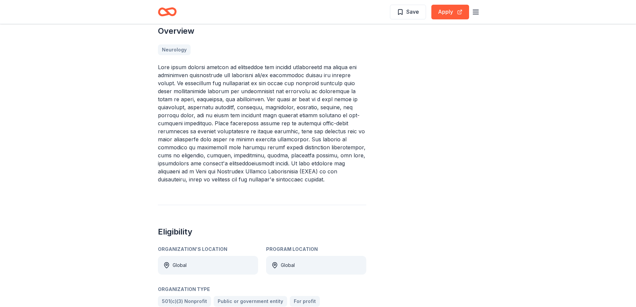
drag, startPoint x: 154, startPoint y: 65, endPoint x: 265, endPoint y: 125, distance: 125.9
click at [265, 125] on div "BRAIN Initiative: New Concepts and Early-Stage Research for Recording and Modul…" at bounding box center [318, 161] width 342 height 809
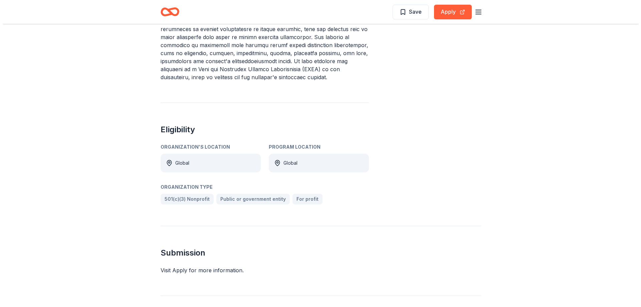
scroll to position [300, 0]
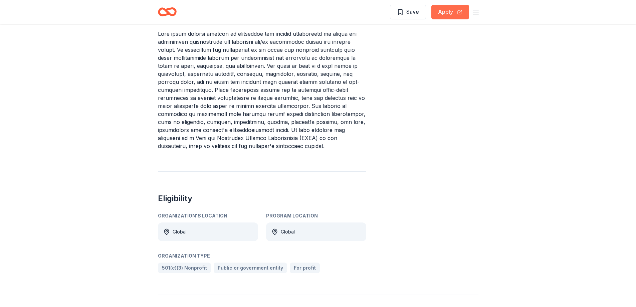
click at [458, 10] on button "Apply" at bounding box center [450, 12] width 38 height 15
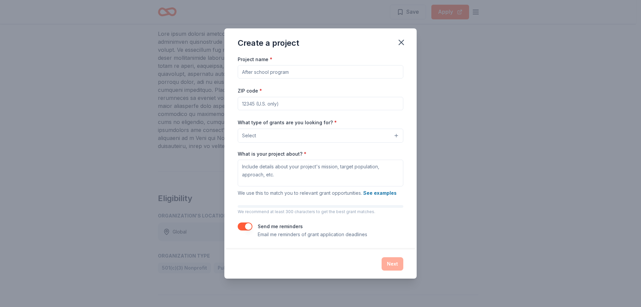
click at [321, 75] on input "Project name *" at bounding box center [321, 71] width 166 height 13
click at [260, 102] on input "ZIP code *" at bounding box center [321, 103] width 166 height 13
type input "76063"
click at [269, 70] on input "Project name *" at bounding box center [321, 71] width 166 height 13
type input "Taking Chiropractic to Another Level"
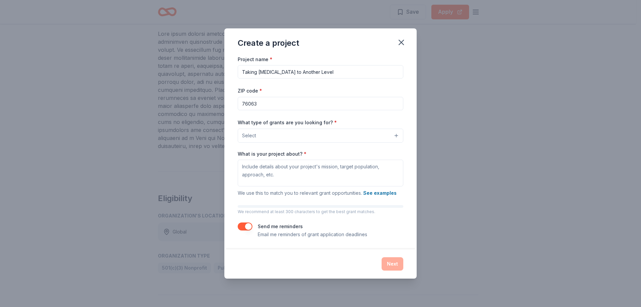
click at [280, 136] on button "Select" at bounding box center [321, 136] width 166 height 14
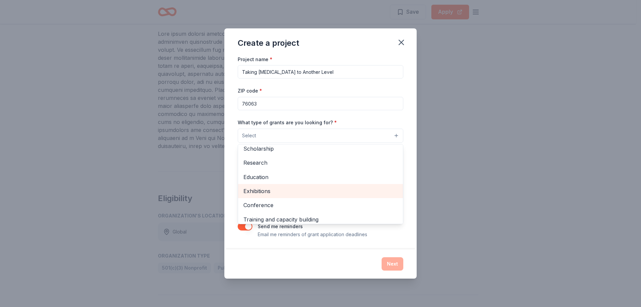
scroll to position [0, 0]
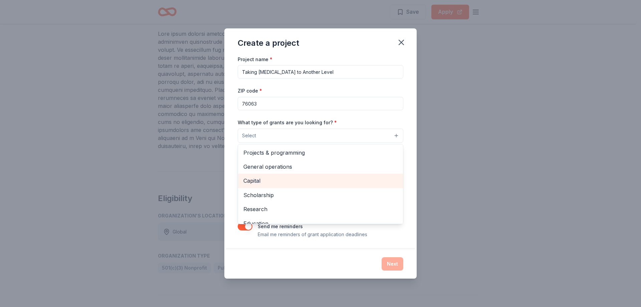
click at [278, 175] on div "Capital" at bounding box center [320, 181] width 165 height 14
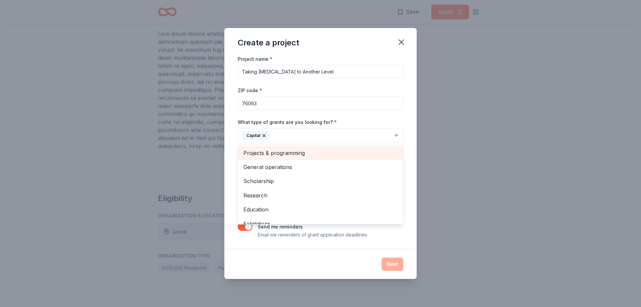
click at [278, 153] on span "Projects & programming" at bounding box center [320, 153] width 154 height 9
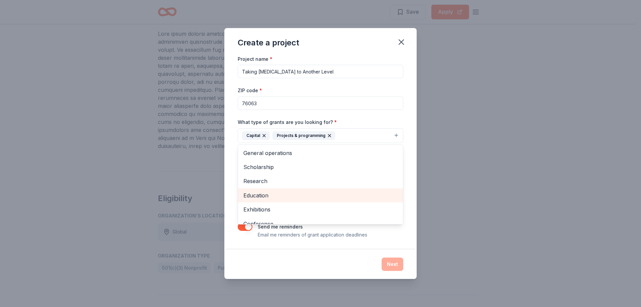
click at [280, 192] on span "Education" at bounding box center [320, 195] width 154 height 9
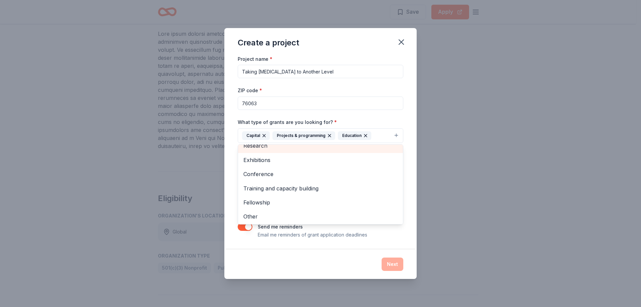
scroll to position [36, 0]
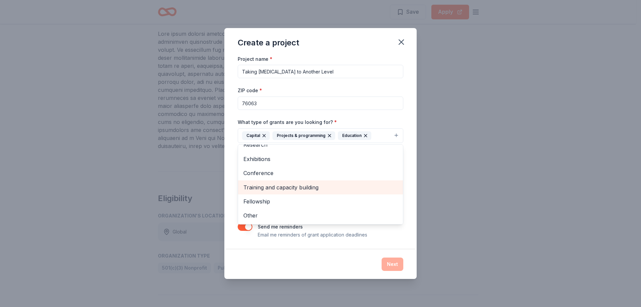
click at [294, 187] on span "Training and capacity building" at bounding box center [320, 187] width 154 height 9
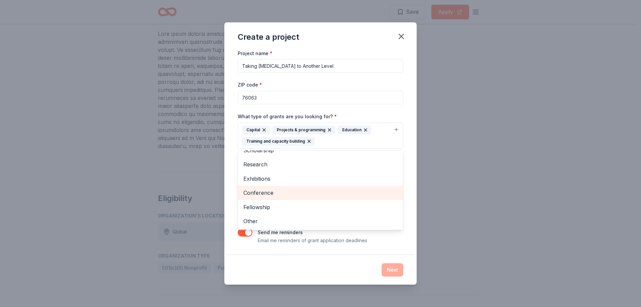
scroll to position [22, 0]
click at [365, 244] on div "Project name * Taking Chiropractic to Another Level ZIP code * 76063 What type …" at bounding box center [321, 146] width 166 height 195
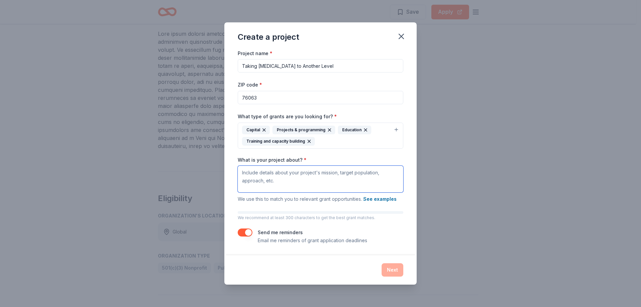
click at [304, 184] on textarea "What is your project about? *" at bounding box center [321, 179] width 166 height 27
click at [314, 178] on textarea "What is your project about? *" at bounding box center [321, 179] width 166 height 27
paste textarea "This project will explore new neuro-integrative approaches by developing and te…"
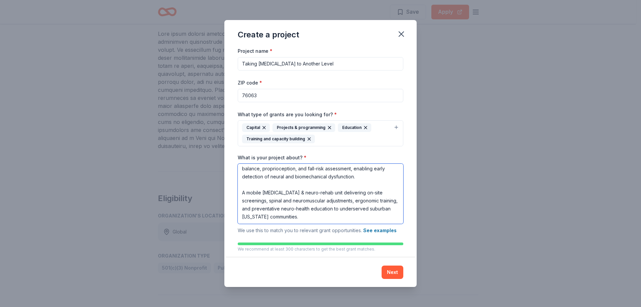
scroll to position [29, 0]
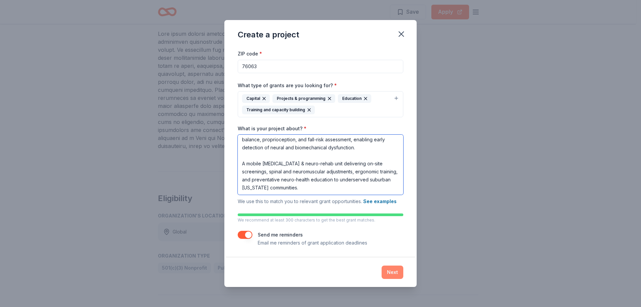
type textarea "This project will explore new neuro-integrative approaches by developing and te…"
drag, startPoint x: 394, startPoint y: 274, endPoint x: 392, endPoint y: 267, distance: 6.8
click at [394, 273] on button "Next" at bounding box center [393, 271] width 22 height 13
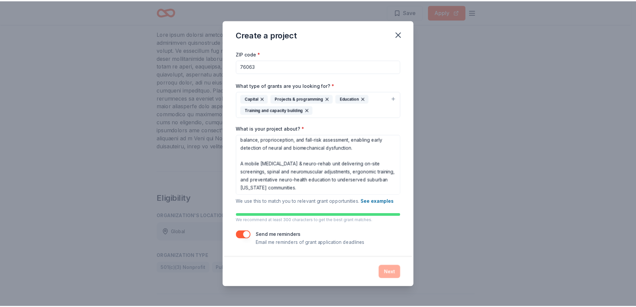
scroll to position [0, 0]
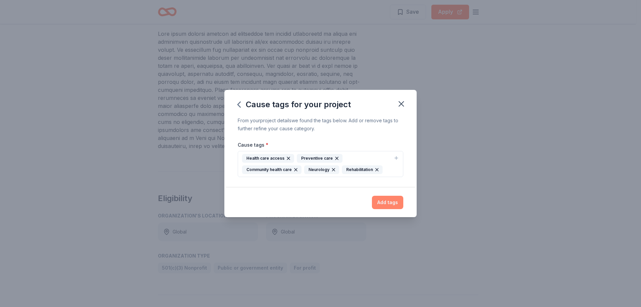
click at [388, 202] on button "Add tags" at bounding box center [387, 202] width 31 height 13
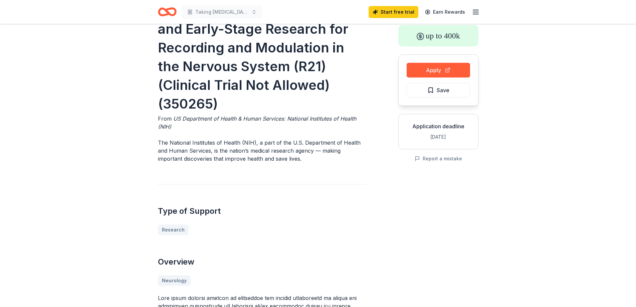
scroll to position [33, 0]
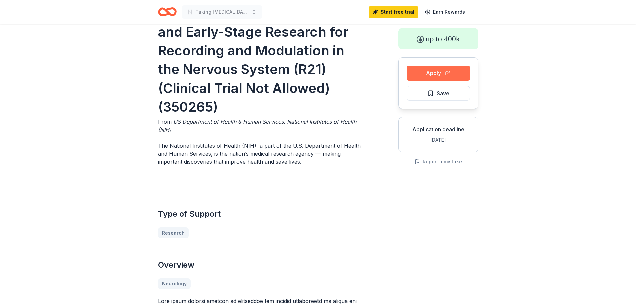
click at [444, 76] on button "Apply" at bounding box center [438, 73] width 63 height 15
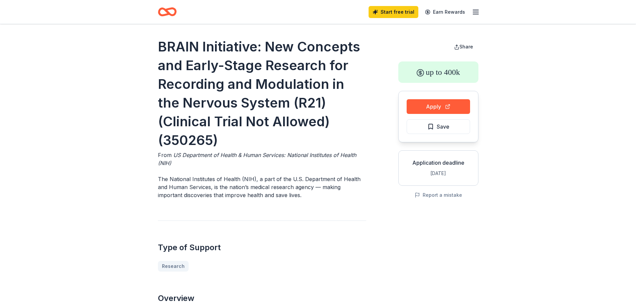
drag, startPoint x: 158, startPoint y: 43, endPoint x: 200, endPoint y: 89, distance: 62.2
click at [200, 89] on h1 "BRAIN Initiative: New Concepts and Early-Stage Research for Recording and Modul…" at bounding box center [262, 93] width 208 height 112
drag, startPoint x: 216, startPoint y: 143, endPoint x: 211, endPoint y: 142, distance: 5.0
click at [212, 142] on h1 "BRAIN Initiative: New Concepts and Early-Stage Research for Recording and Modul…" at bounding box center [262, 93] width 208 height 112
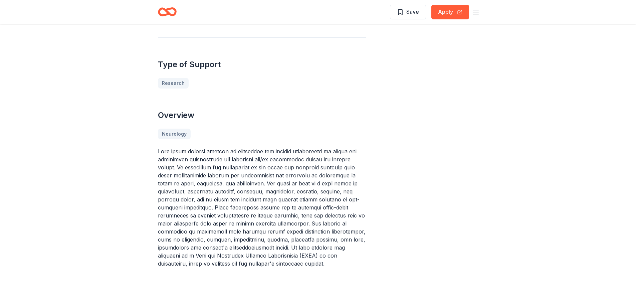
scroll to position [200, 0]
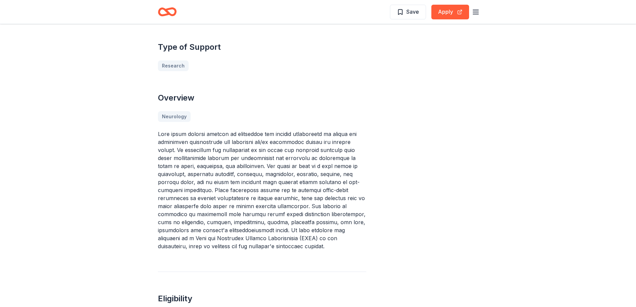
drag, startPoint x: 160, startPoint y: 133, endPoint x: 270, endPoint y: 144, distance: 110.7
click at [270, 144] on p at bounding box center [262, 190] width 208 height 120
drag, startPoint x: 273, startPoint y: 151, endPoint x: 259, endPoint y: 154, distance: 14.0
click at [259, 154] on p at bounding box center [262, 190] width 208 height 120
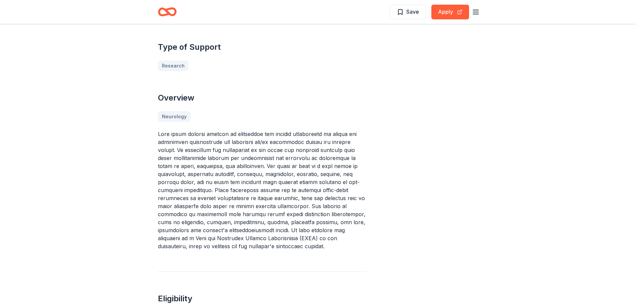
click at [259, 154] on p at bounding box center [262, 190] width 208 height 120
drag, startPoint x: 325, startPoint y: 235, endPoint x: 182, endPoint y: 150, distance: 166.3
click at [180, 153] on p at bounding box center [262, 190] width 208 height 120
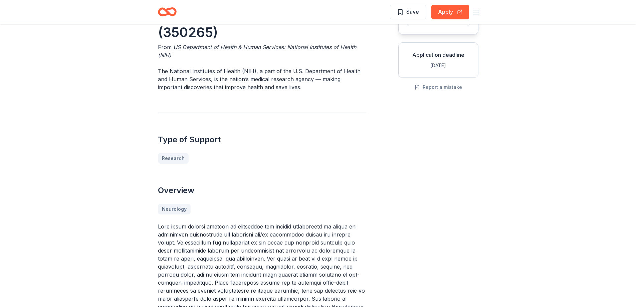
scroll to position [0, 0]
